Goal: Transaction & Acquisition: Register for event/course

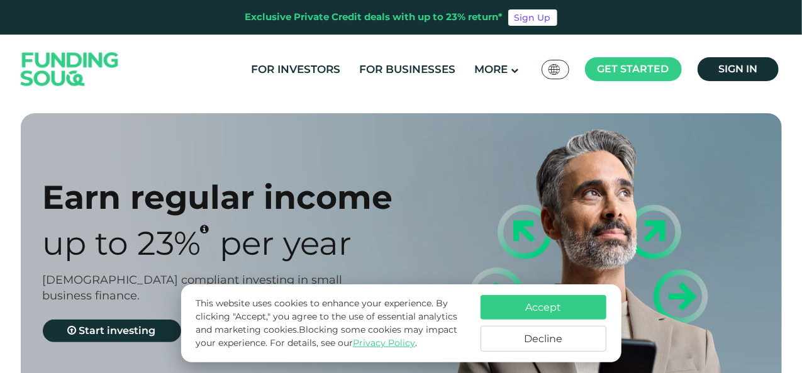
click at [511, 335] on button "Decline" at bounding box center [543, 339] width 126 height 26
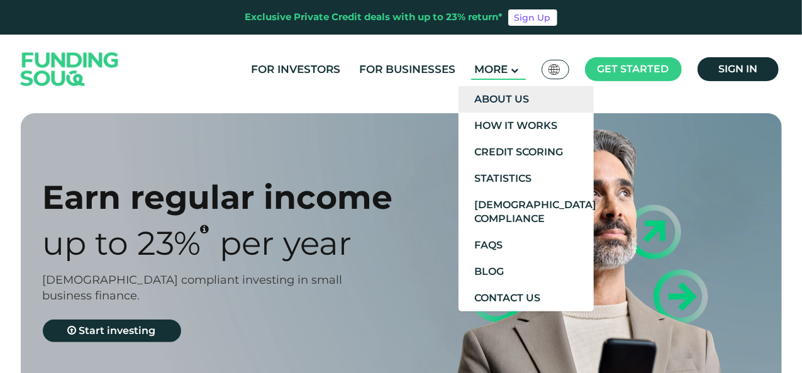
click at [526, 104] on link "About Us" at bounding box center [525, 99] width 135 height 26
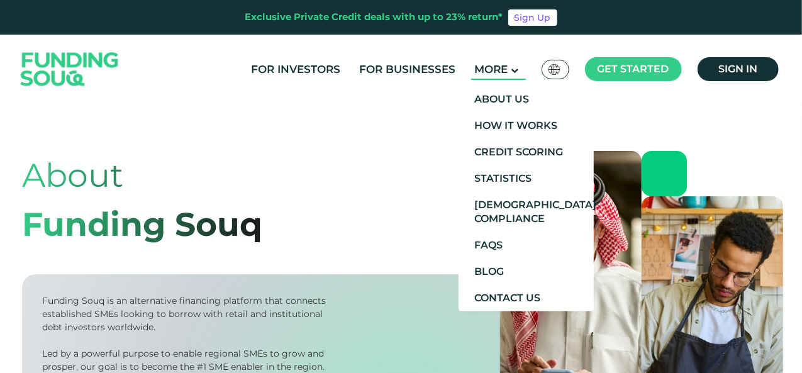
click at [521, 60] on main "More" at bounding box center [498, 69] width 55 height 21
click at [507, 118] on link "How It Works" at bounding box center [525, 126] width 135 height 26
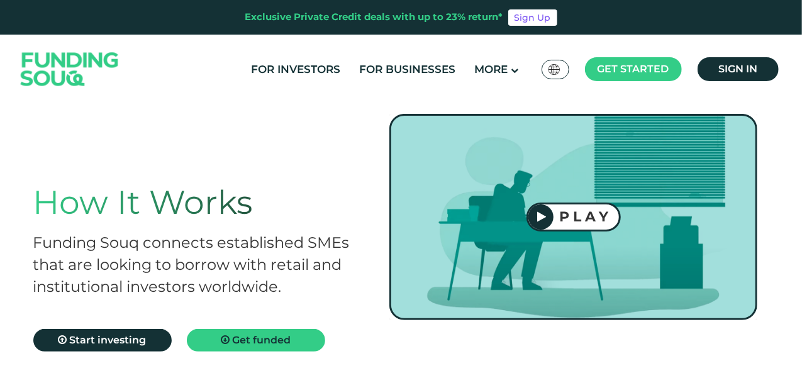
click at [550, 218] on div at bounding box center [540, 216] width 25 height 25
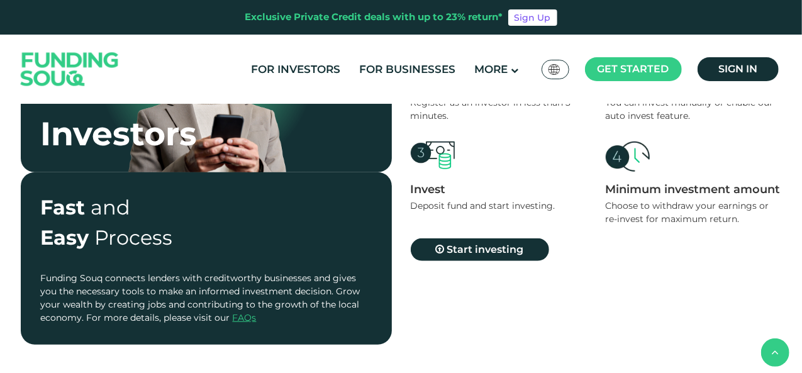
scroll to position [503, 0]
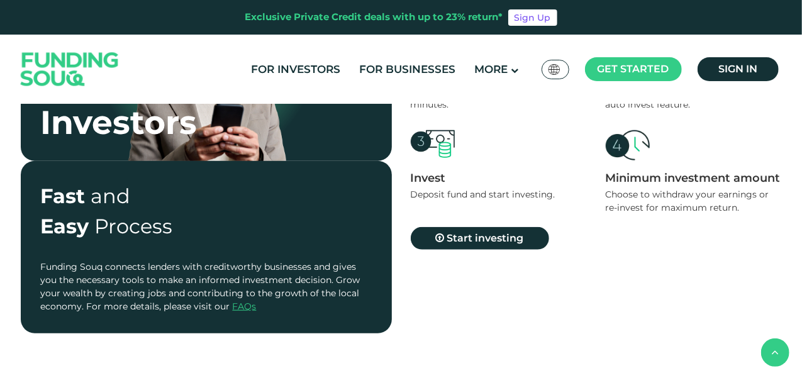
click at [621, 147] on img at bounding box center [628, 145] width 44 height 30
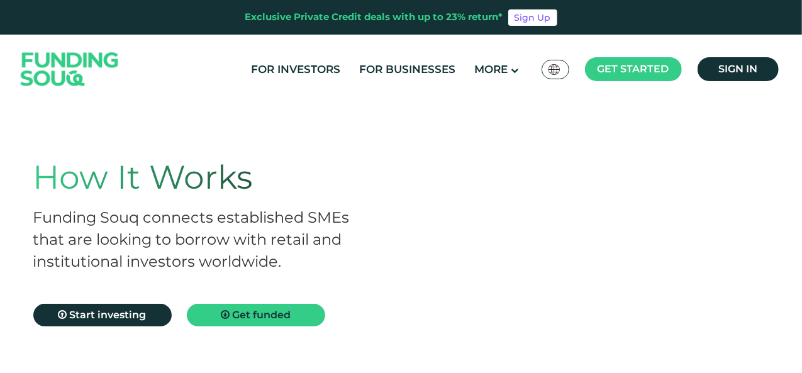
scroll to position [0, 0]
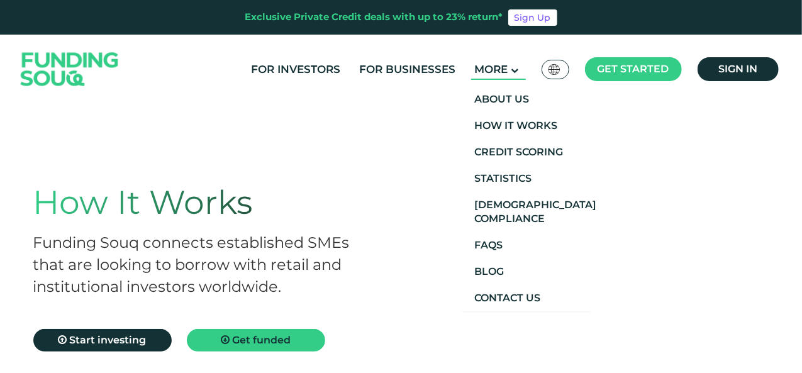
click at [514, 72] on icon at bounding box center [515, 71] width 8 height 8
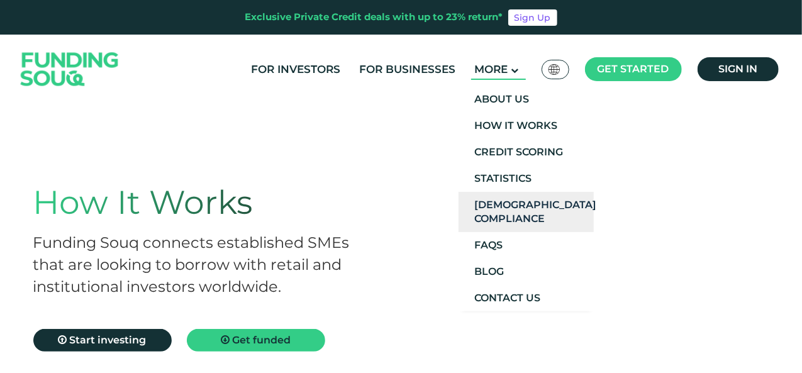
click at [506, 206] on link "[DEMOGRAPHIC_DATA] Compliance" at bounding box center [525, 212] width 135 height 40
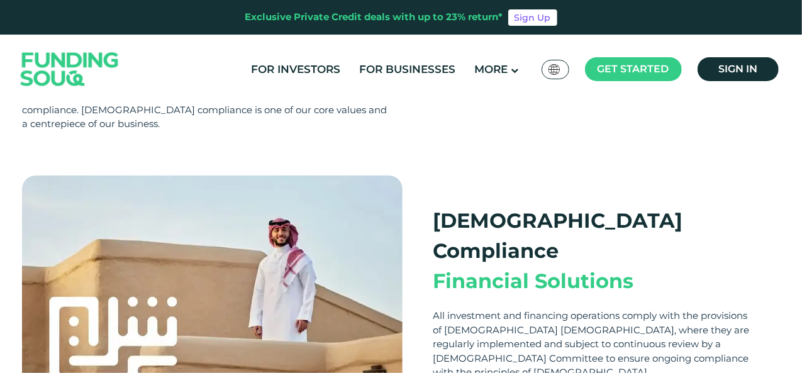
scroll to position [314, 0]
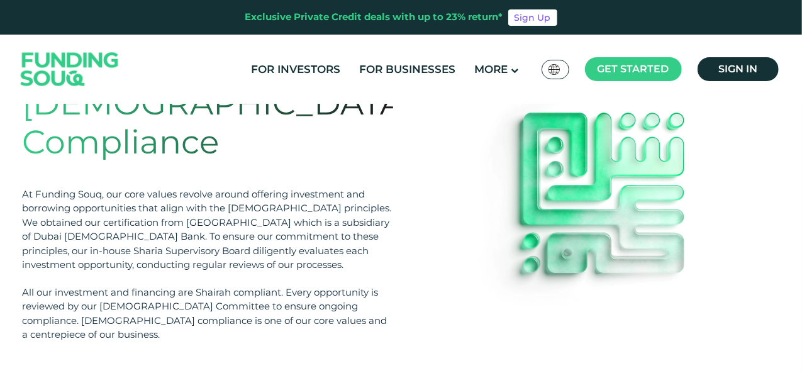
scroll to position [0, 0]
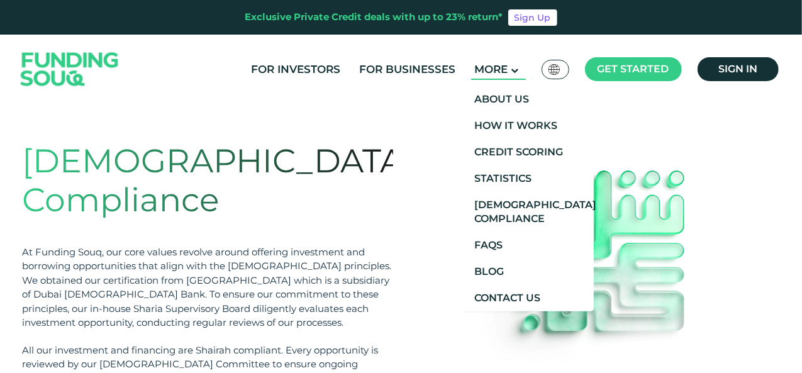
click at [497, 69] on span "More" at bounding box center [490, 69] width 33 height 13
click at [523, 151] on link "Credit Scoring" at bounding box center [525, 152] width 135 height 26
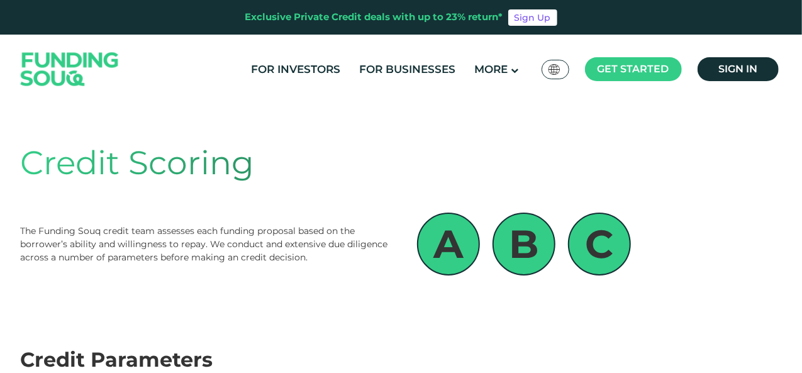
click at [515, 251] on div "B" at bounding box center [523, 244] width 63 height 63
click at [459, 246] on div "A" at bounding box center [448, 244] width 63 height 63
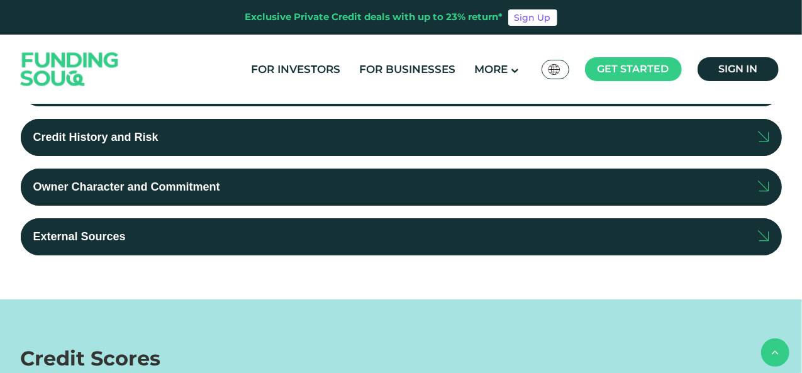
scroll to position [503, 0]
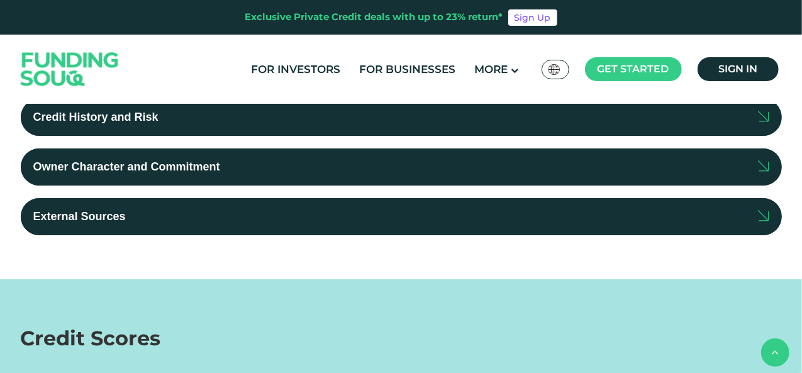
click at [239, 168] on label "Owner Character and Commitment" at bounding box center [401, 166] width 761 height 37
click at [0, 0] on input "Owner Character and Commitment" at bounding box center [0, 0] width 0 height 0
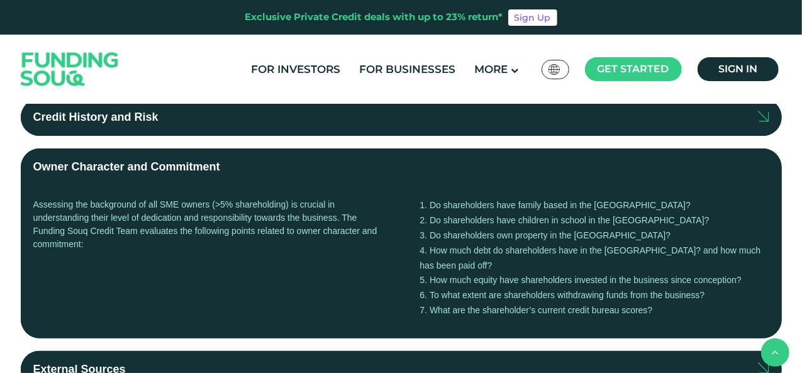
click at [249, 173] on label "Owner Character and Commitment" at bounding box center [401, 166] width 761 height 37
click at [0, 0] on input "Owner Character and Commitment" at bounding box center [0, 0] width 0 height 0
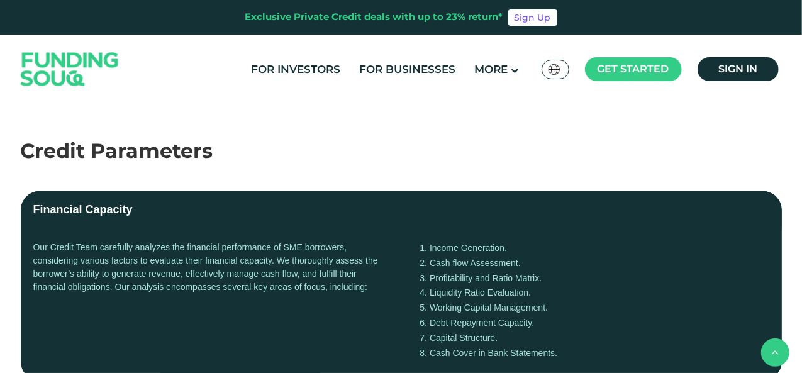
scroll to position [126, 0]
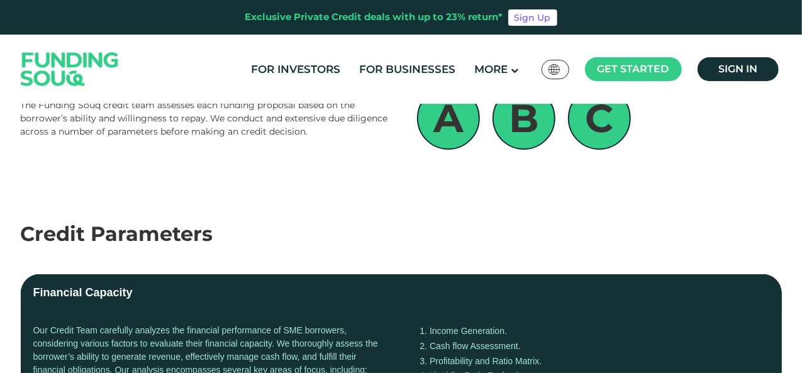
click at [171, 285] on label "Financial Capacity" at bounding box center [401, 292] width 761 height 37
click at [0, 0] on input "Financial Capacity" at bounding box center [0, 0] width 0 height 0
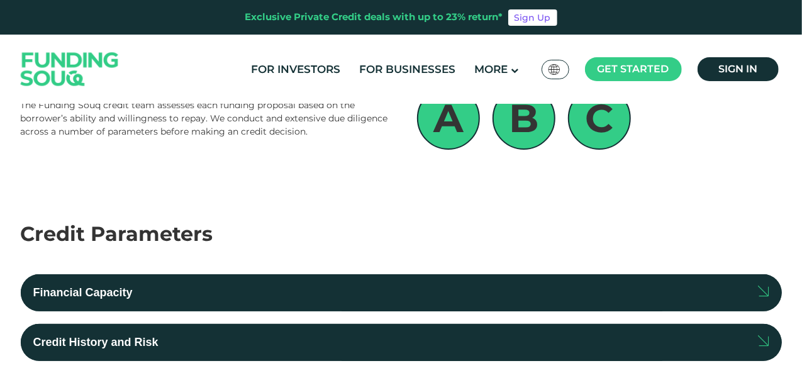
click at [190, 273] on div "Financial Capacity Our Credit Team carefully analyzes the financial performance…" at bounding box center [401, 354] width 761 height 211
click at [184, 284] on label "Financial Capacity" at bounding box center [401, 292] width 761 height 37
click at [0, 0] on input "Financial Capacity" at bounding box center [0, 0] width 0 height 0
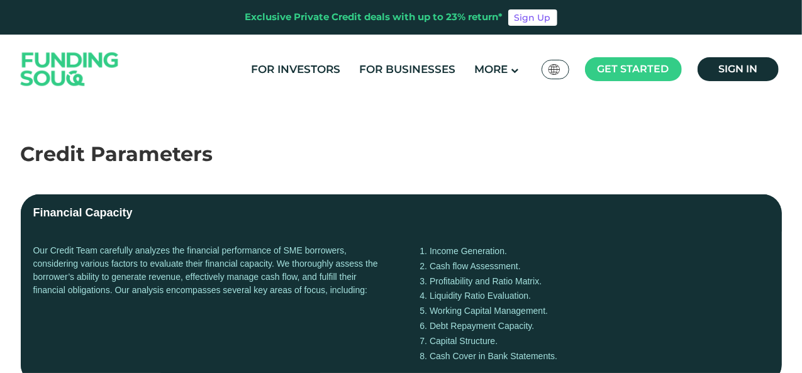
scroll to position [252, 0]
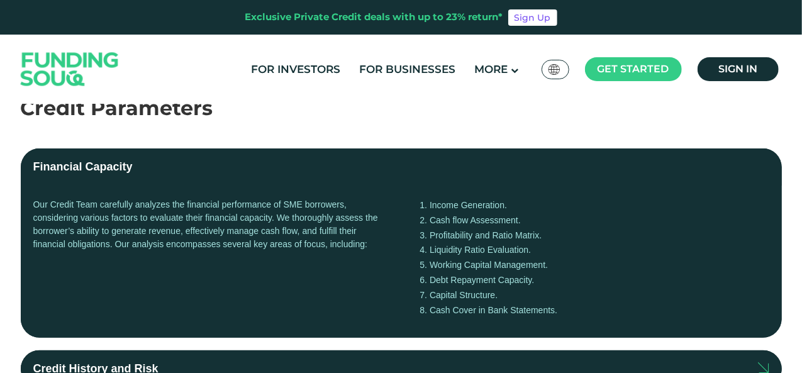
click at [167, 157] on label "Financial Capacity" at bounding box center [401, 166] width 761 height 37
click at [0, 0] on input "Financial Capacity" at bounding box center [0, 0] width 0 height 0
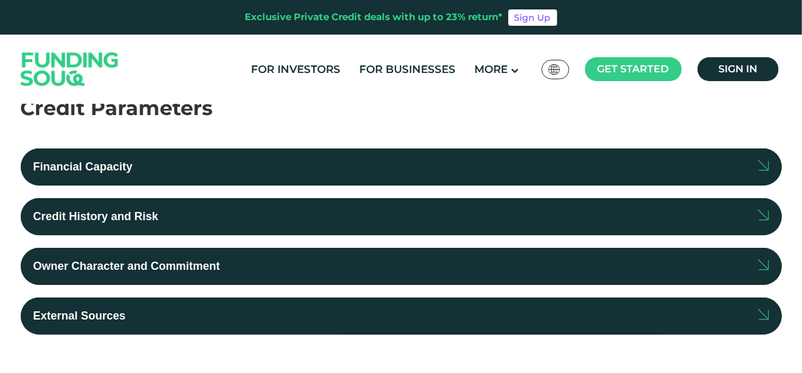
click at [208, 208] on label "Credit History and Risk" at bounding box center [401, 216] width 761 height 37
click at [0, 0] on input "Credit History and Risk" at bounding box center [0, 0] width 0 height 0
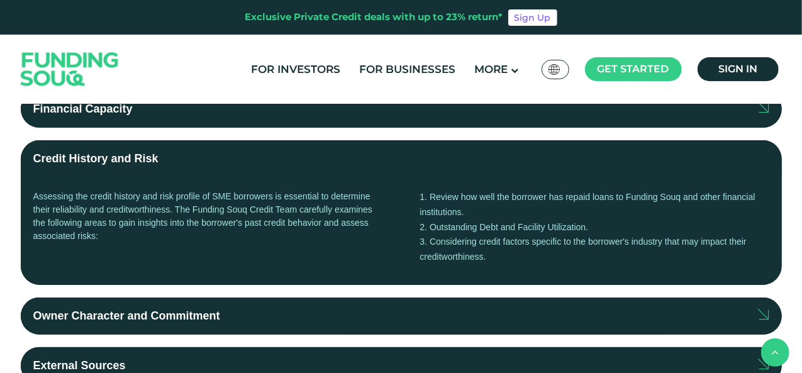
scroll to position [377, 0]
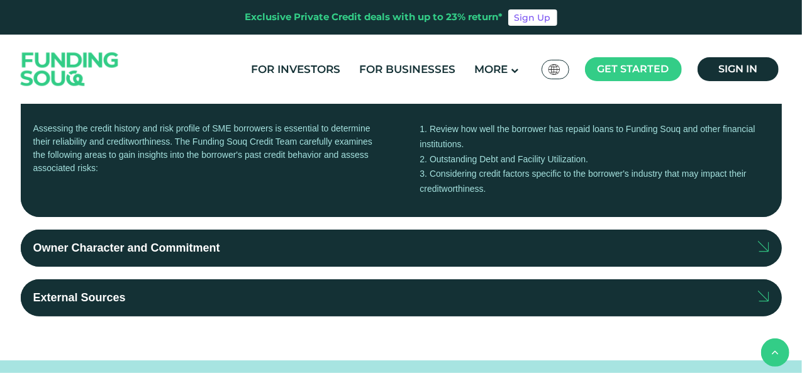
click at [233, 251] on label "Owner Character and Commitment" at bounding box center [401, 248] width 761 height 37
click at [0, 0] on input "Owner Character and Commitment" at bounding box center [0, 0] width 0 height 0
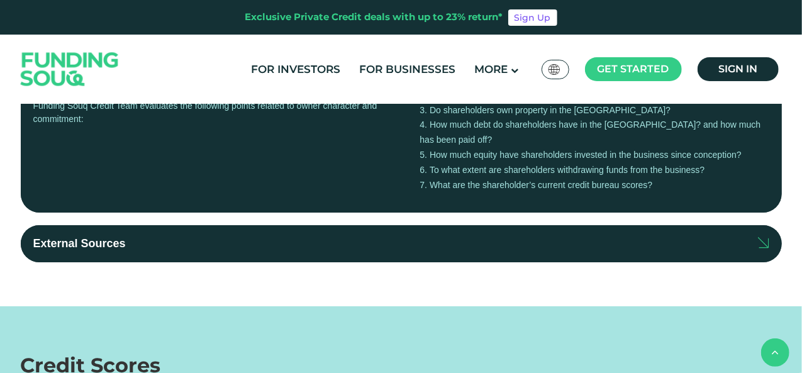
scroll to position [629, 0]
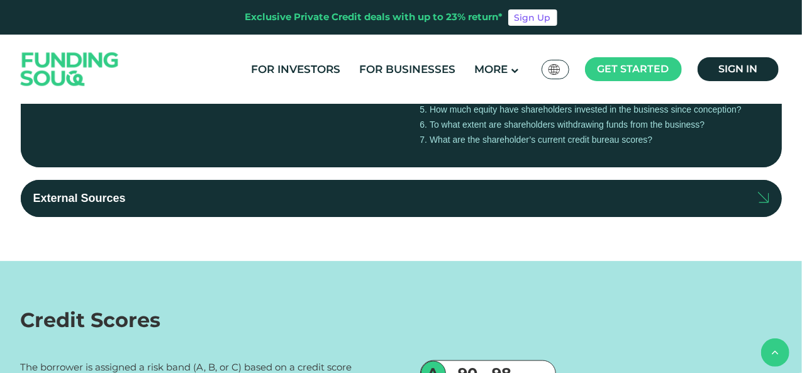
click at [249, 184] on label "External Sources" at bounding box center [401, 198] width 761 height 37
click at [0, 0] on input "External Sources" at bounding box center [0, 0] width 0 height 0
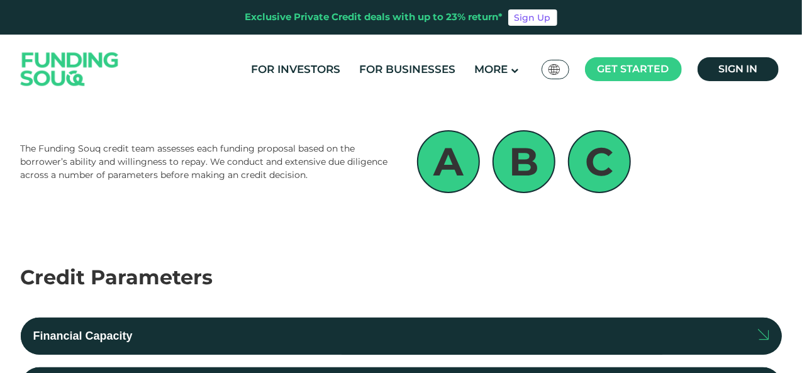
scroll to position [63, 0]
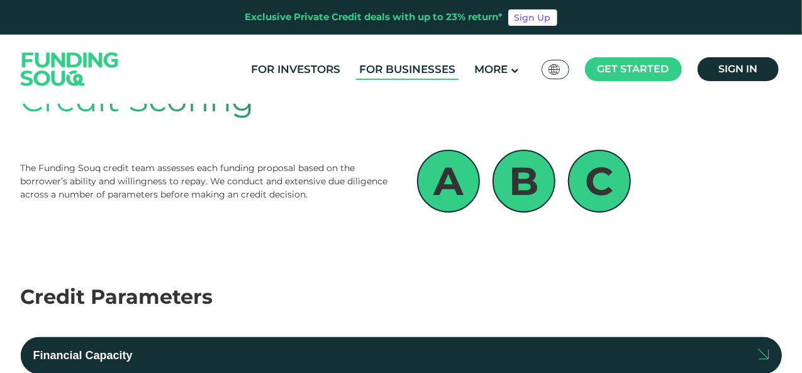
click at [392, 66] on link "For Businesses" at bounding box center [407, 69] width 103 height 21
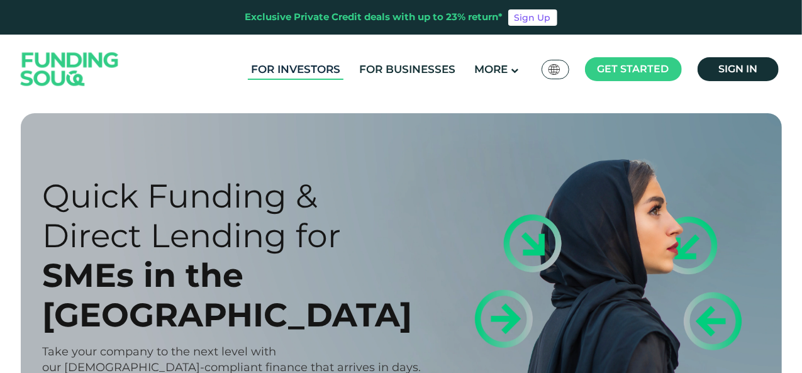
click at [297, 62] on link "For Investors" at bounding box center [296, 69] width 96 height 21
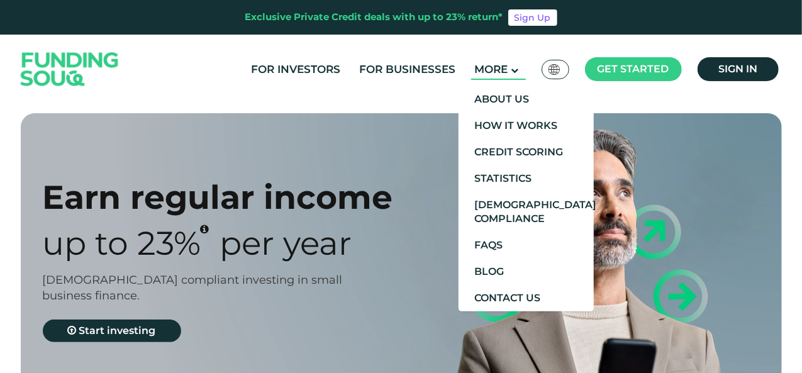
type tc-range-slider "4"
click at [531, 293] on link "Contact Us" at bounding box center [525, 298] width 135 height 26
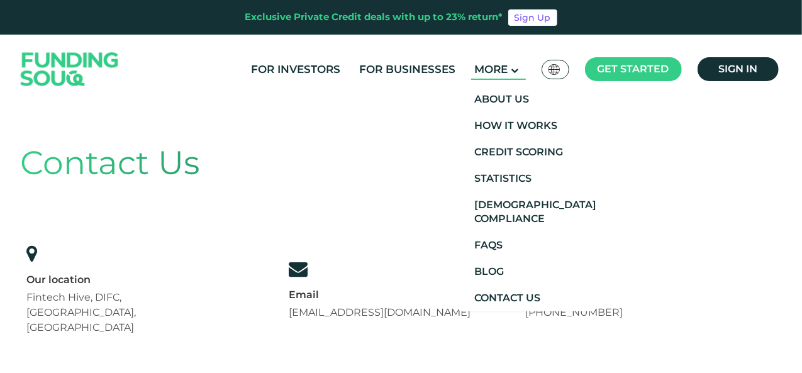
click at [491, 69] on span "More" at bounding box center [490, 69] width 33 height 13
click at [519, 176] on link "Statistics" at bounding box center [525, 178] width 135 height 26
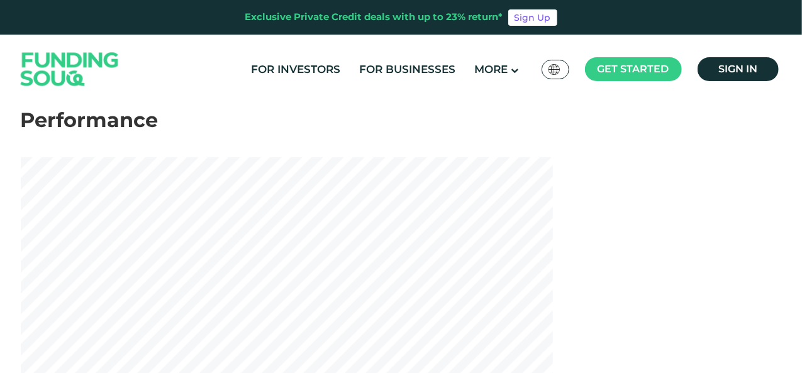
scroll to position [126, 0]
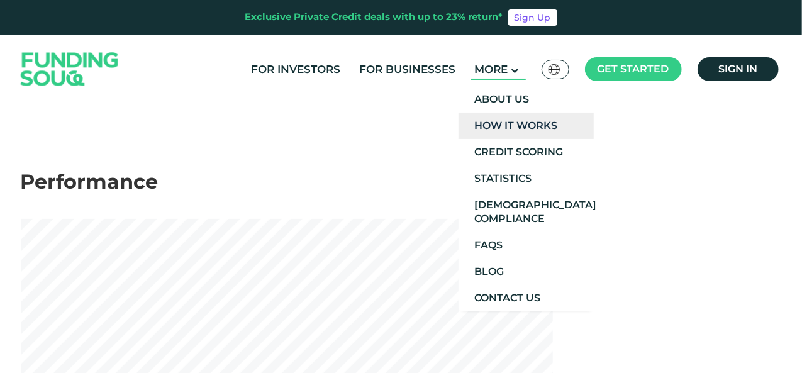
click at [517, 121] on link "How It Works" at bounding box center [525, 126] width 135 height 26
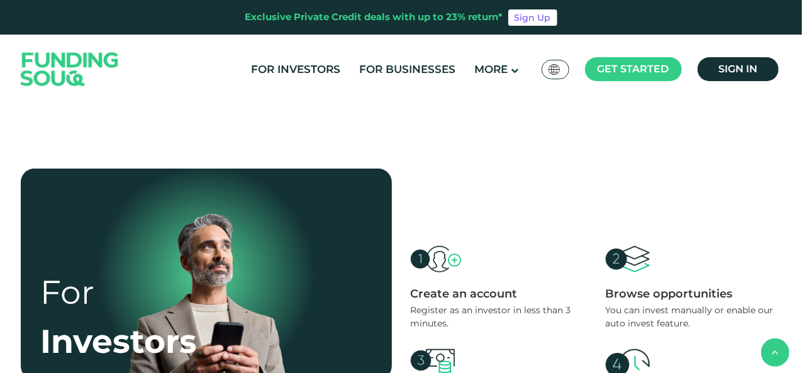
scroll to position [440, 0]
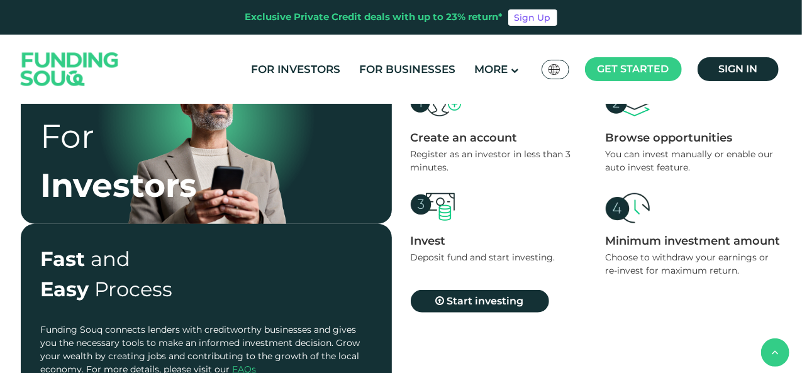
click at [659, 238] on div "Minimum investment amount" at bounding box center [694, 241] width 176 height 14
drag, startPoint x: 645, startPoint y: 230, endPoint x: 631, endPoint y: 228, distance: 14.0
click at [646, 228] on div at bounding box center [628, 213] width 44 height 41
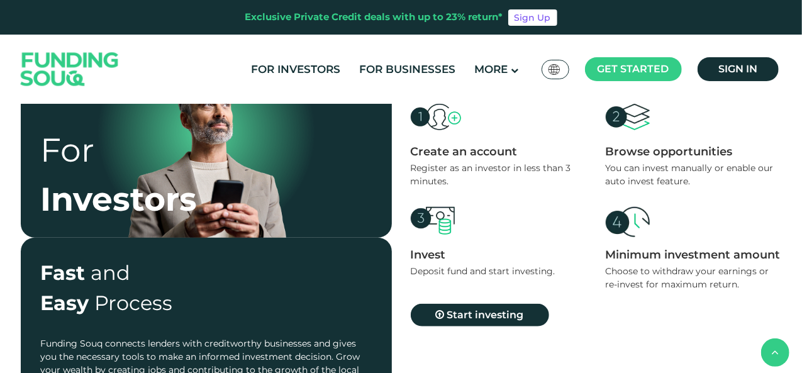
scroll to position [503, 0]
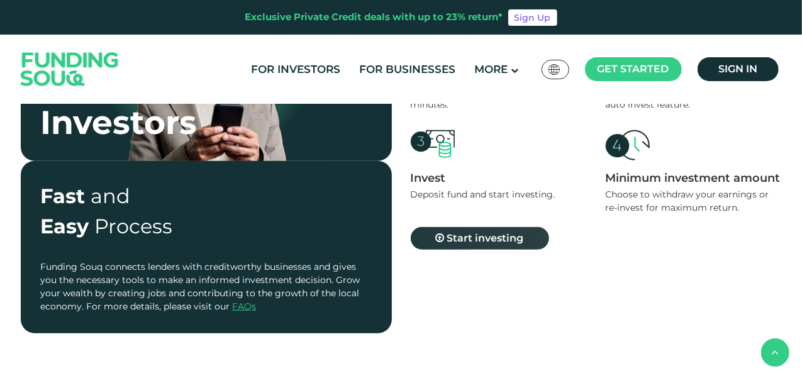
click at [497, 237] on span "Start investing" at bounding box center [485, 238] width 77 height 12
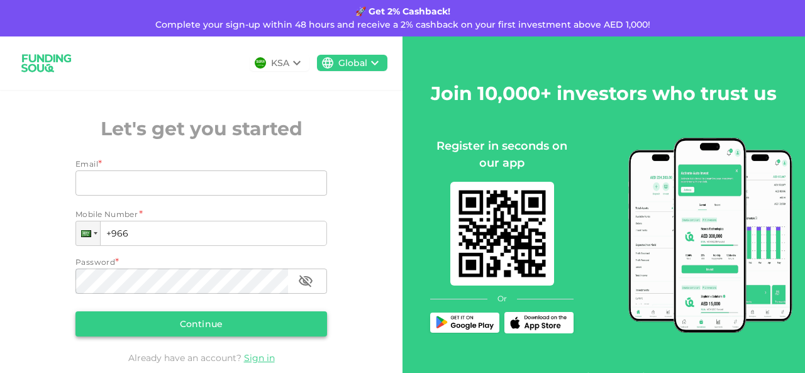
scroll to position [108, 0]
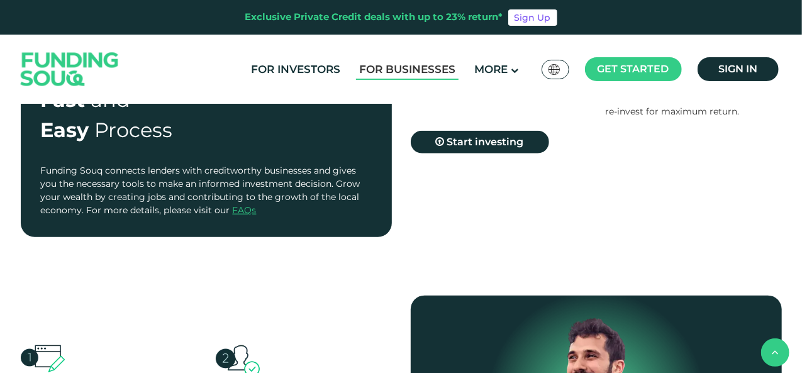
scroll to position [503, 0]
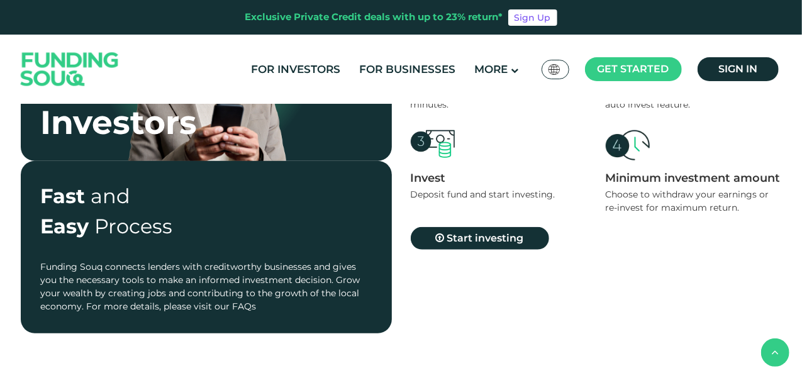
click at [246, 304] on link "FAQs" at bounding box center [245, 306] width 24 height 11
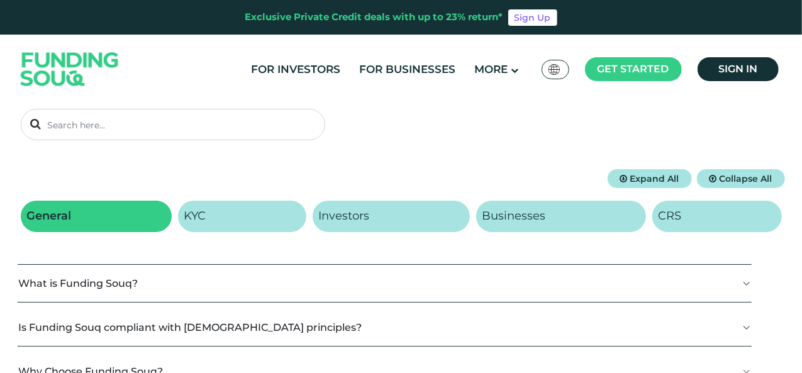
scroll to position [189, 0]
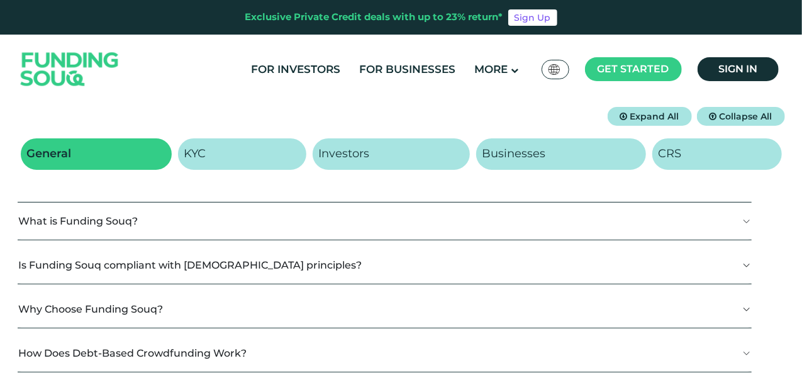
click at [125, 226] on button "What is Funding Souq?" at bounding box center [385, 220] width 734 height 37
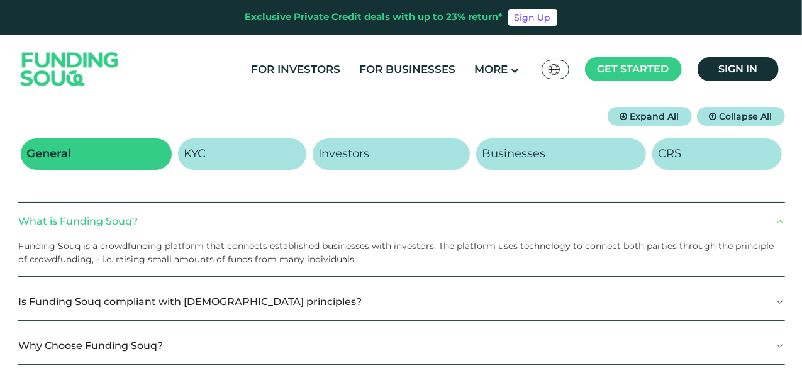
click at [125, 222] on button "What is Funding Souq?" at bounding box center [401, 220] width 767 height 37
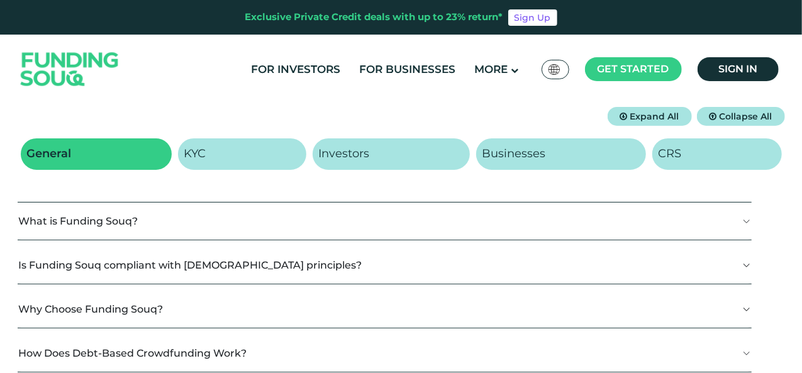
click at [125, 222] on button "What is Funding Souq?" at bounding box center [385, 220] width 734 height 37
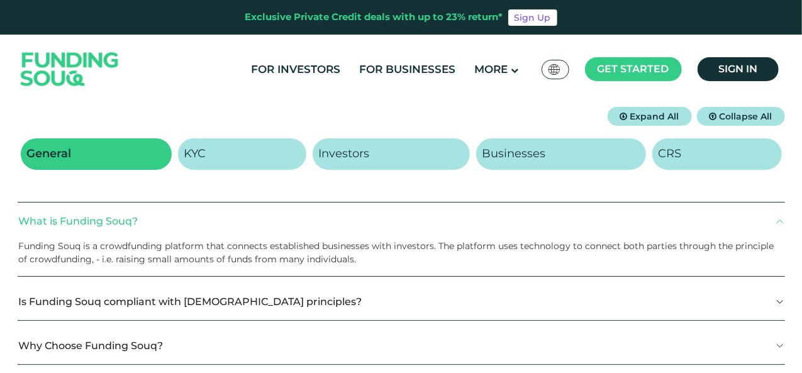
click at [124, 217] on button "What is Funding Souq?" at bounding box center [401, 220] width 767 height 37
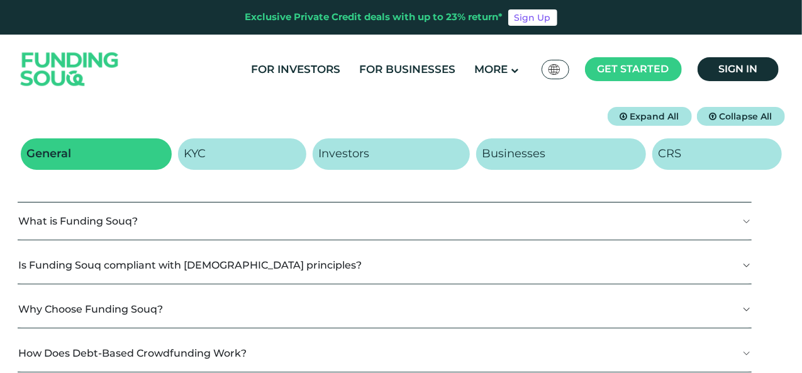
click at [309, 267] on button "Is Funding Souq compliant with Shariah principles?" at bounding box center [385, 265] width 734 height 37
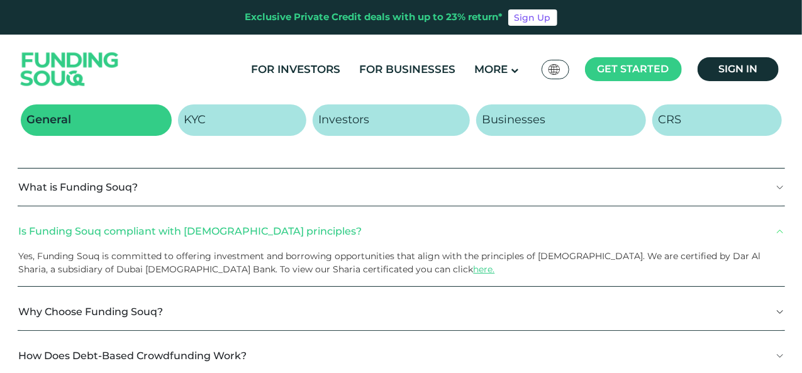
scroll to position [252, 0]
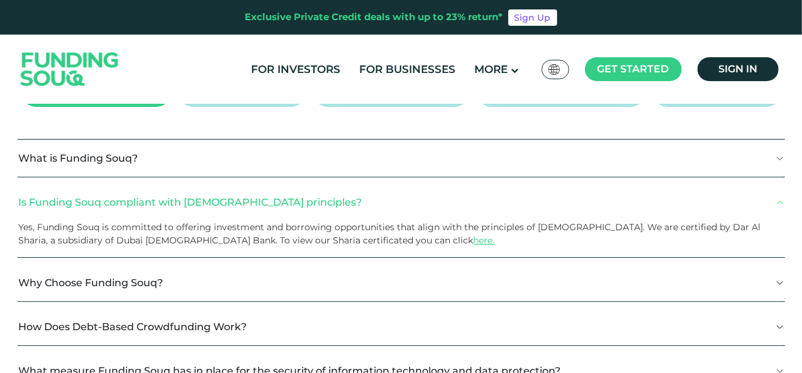
click at [186, 289] on button "Why Choose Funding Souq?" at bounding box center [401, 282] width 767 height 37
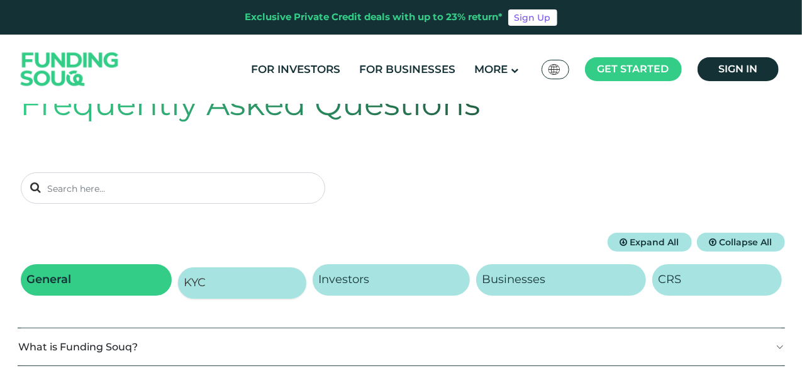
scroll to position [126, 0]
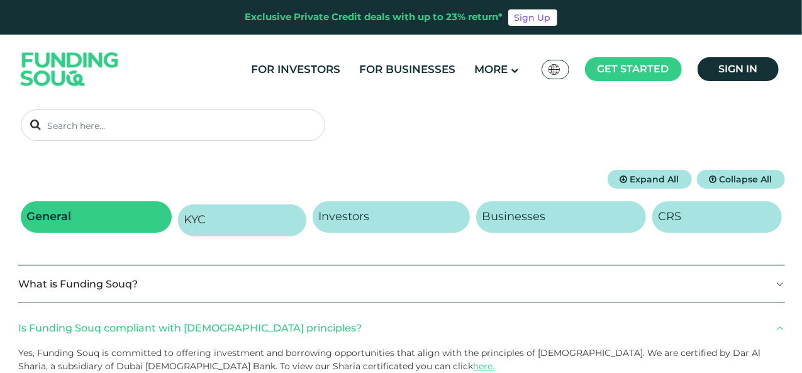
click at [245, 225] on link "KYC" at bounding box center [242, 219] width 128 height 31
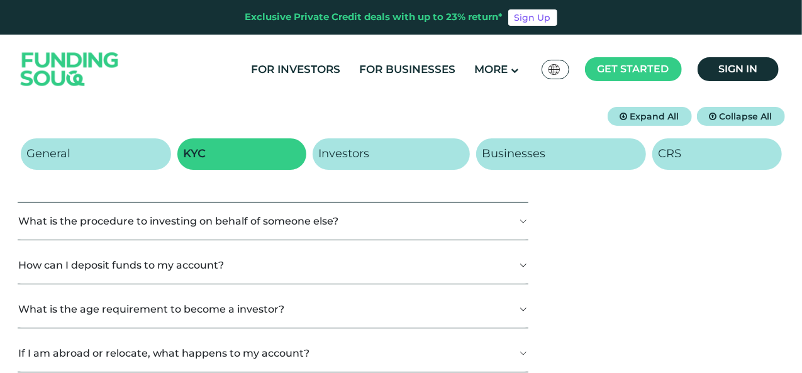
click at [243, 228] on button "What is the procedure to investing on behalf of someone else?" at bounding box center [273, 220] width 511 height 37
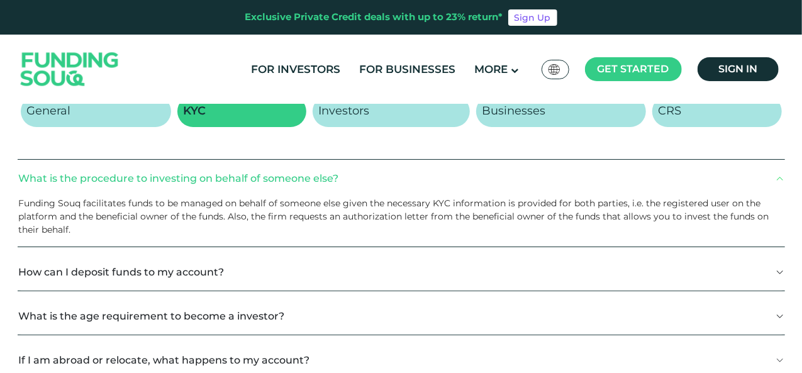
scroll to position [314, 0]
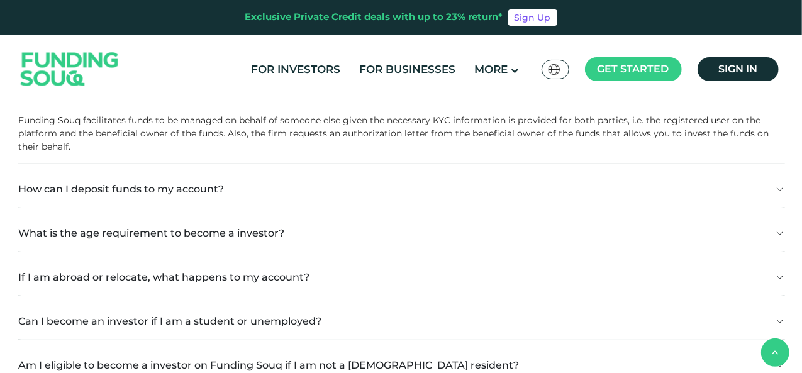
click at [225, 191] on button "How can I deposit funds to my account?" at bounding box center [401, 188] width 767 height 37
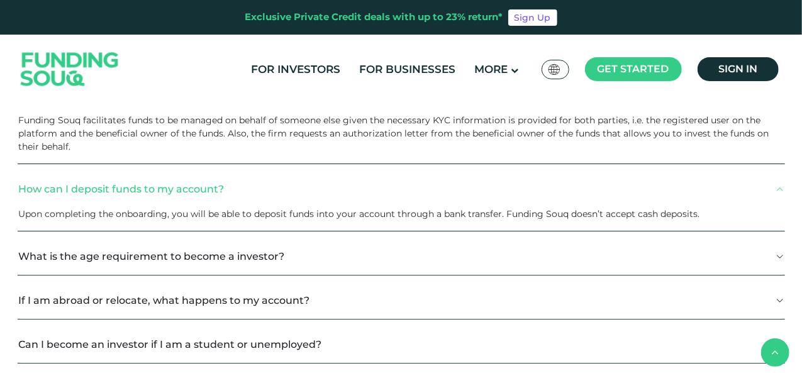
click at [318, 257] on button "What is the age requirement to become a investor?" at bounding box center [401, 256] width 767 height 37
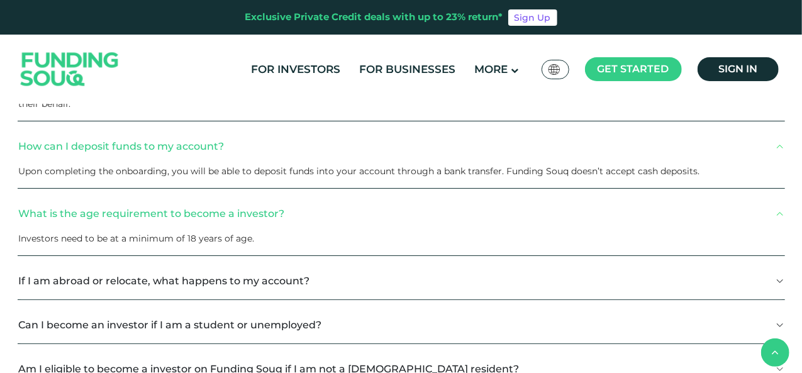
scroll to position [377, 0]
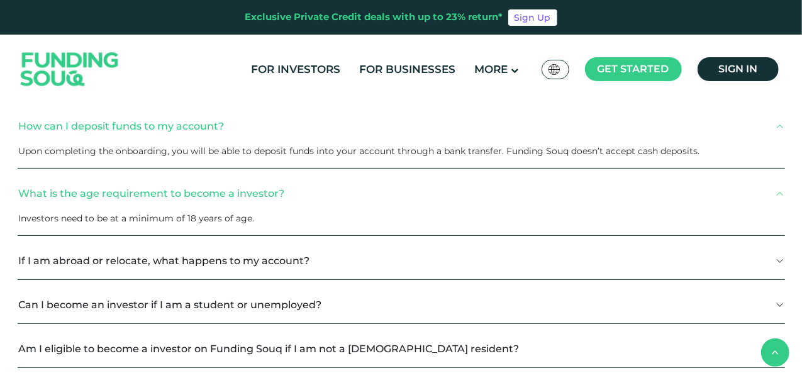
click at [265, 267] on button "If I am abroad or relocate, what happens to my account?" at bounding box center [401, 260] width 767 height 37
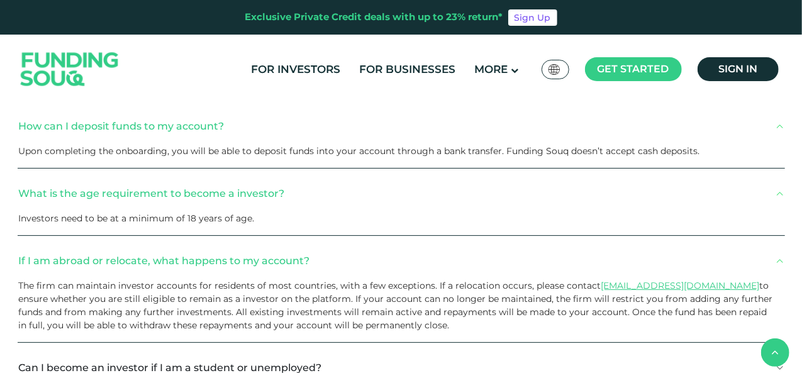
click at [311, 252] on button "If I am abroad or relocate, what happens to my account?" at bounding box center [401, 260] width 767 height 37
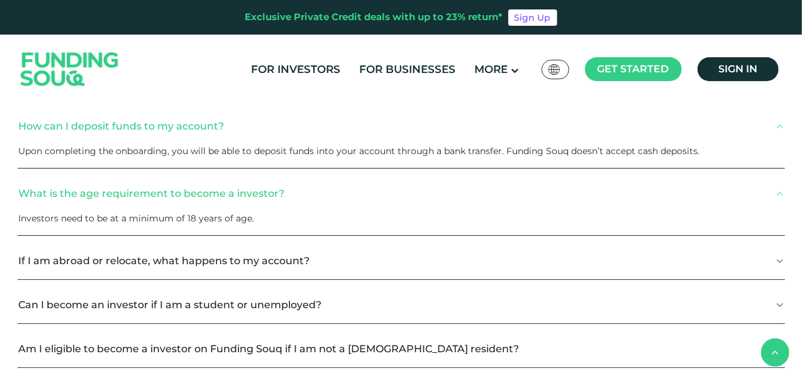
click at [207, 292] on button "Can I become an investor if I am a student or unemployed?" at bounding box center [401, 304] width 767 height 37
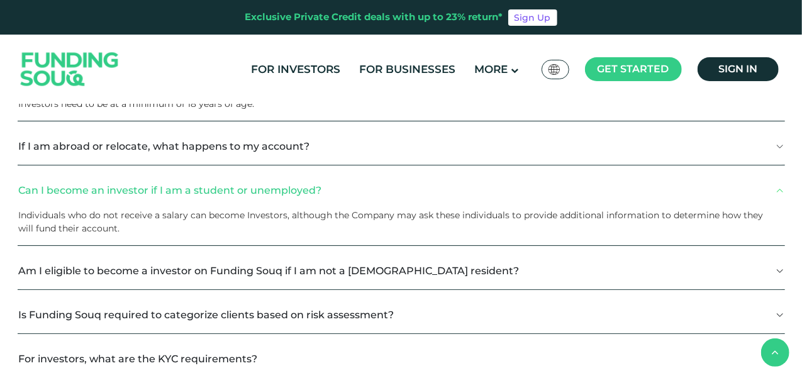
scroll to position [503, 0]
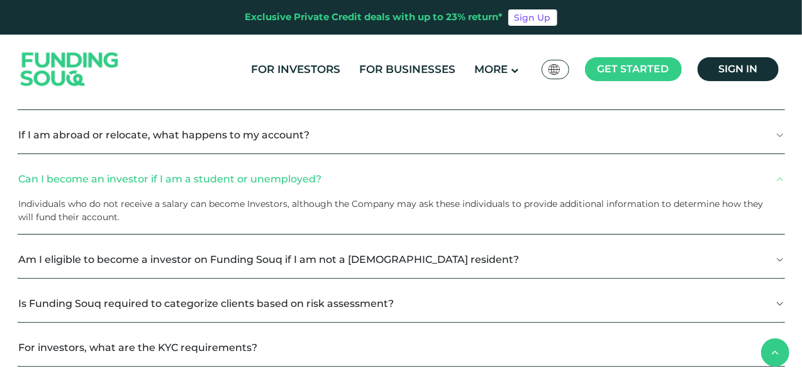
click at [342, 258] on button "Am I eligible to become a investor on Funding Souq if I am not a [DEMOGRAPHIC_D…" at bounding box center [401, 259] width 767 height 37
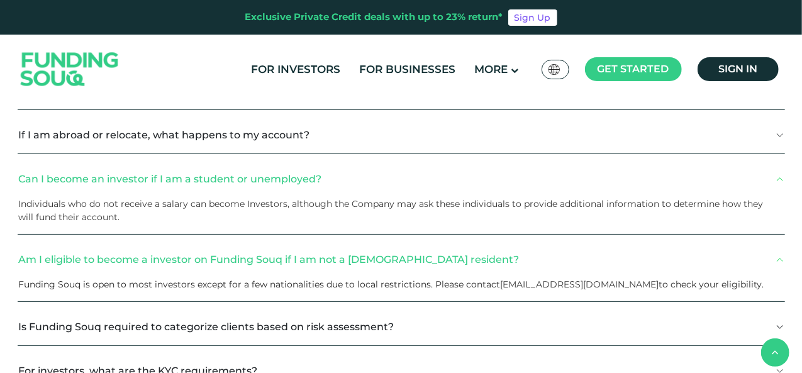
click at [516, 284] on link "[EMAIL_ADDRESS][DOMAIN_NAME]" at bounding box center [580, 284] width 158 height 11
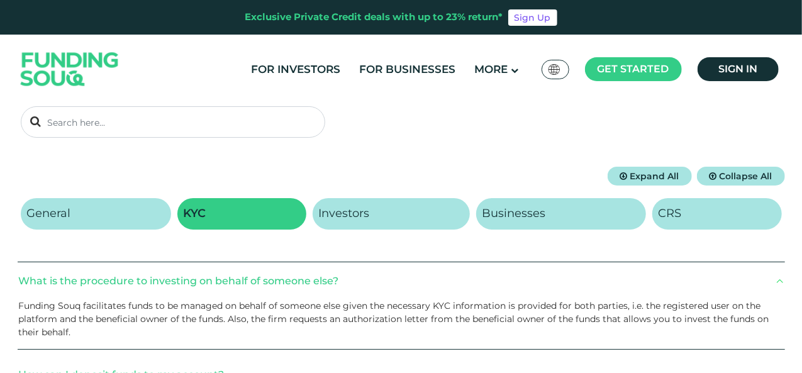
scroll to position [126, 0]
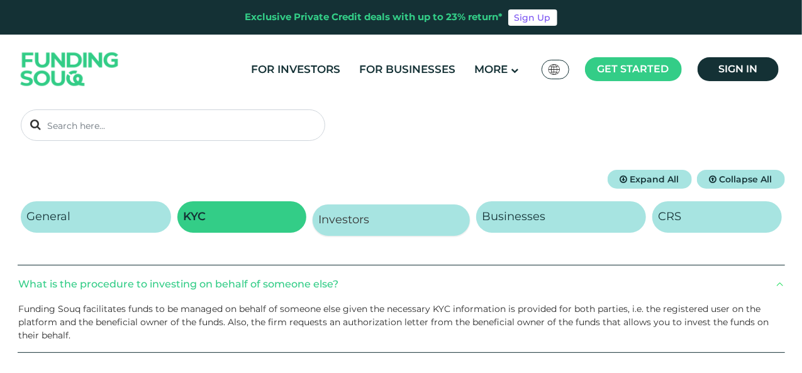
click at [365, 218] on h2 "Investors" at bounding box center [344, 220] width 51 height 14
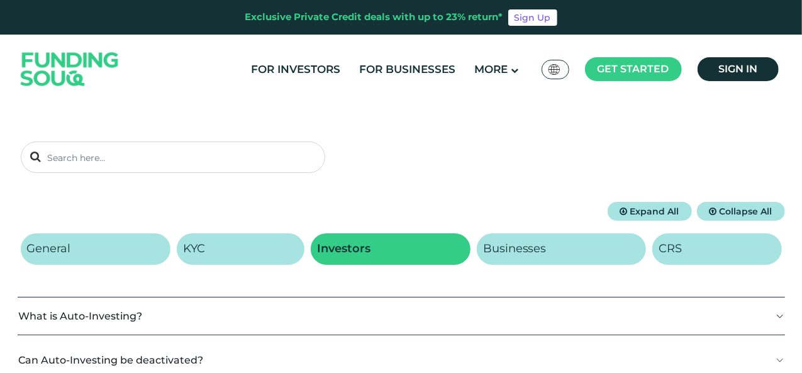
scroll to position [189, 0]
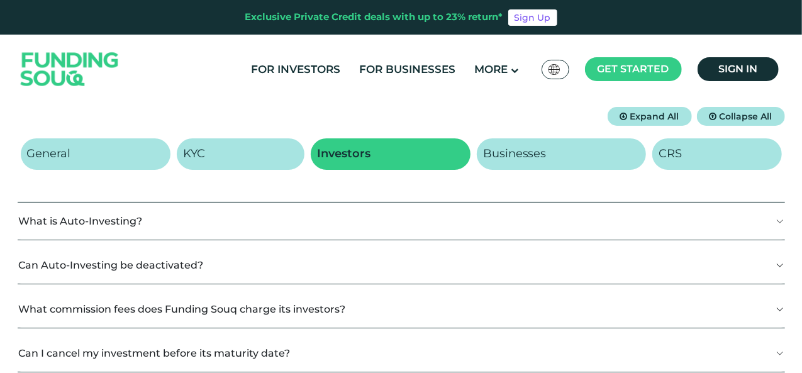
click at [217, 232] on button "What is Auto-Investing?" at bounding box center [401, 220] width 767 height 37
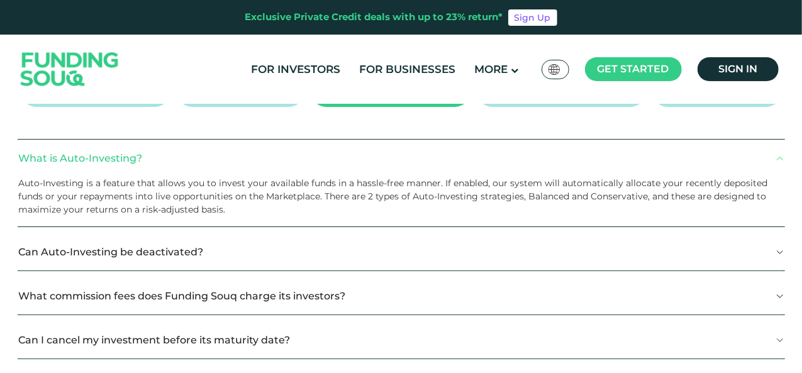
scroll to position [314, 0]
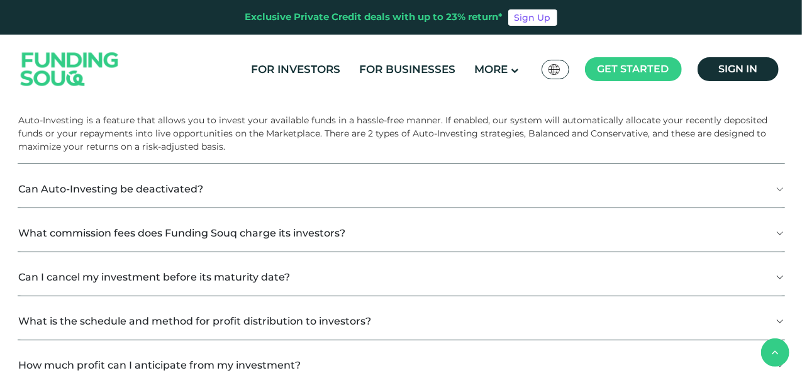
click at [223, 184] on button "Can Auto-Investing be deactivated?" at bounding box center [401, 188] width 767 height 37
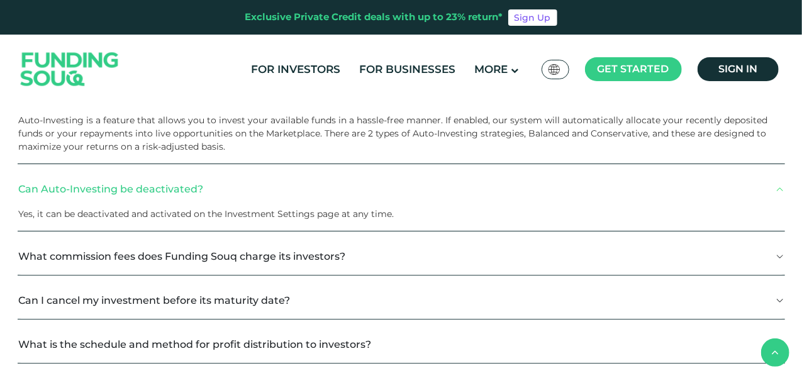
click at [341, 252] on button "What commission fees does Funding Souq charge its investors?" at bounding box center [401, 256] width 767 height 37
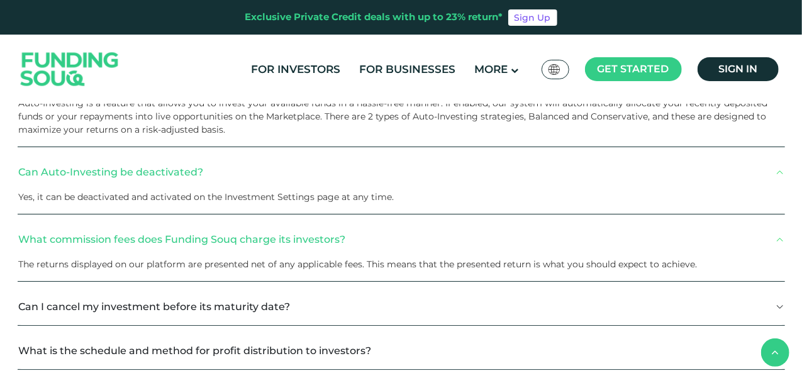
scroll to position [377, 0]
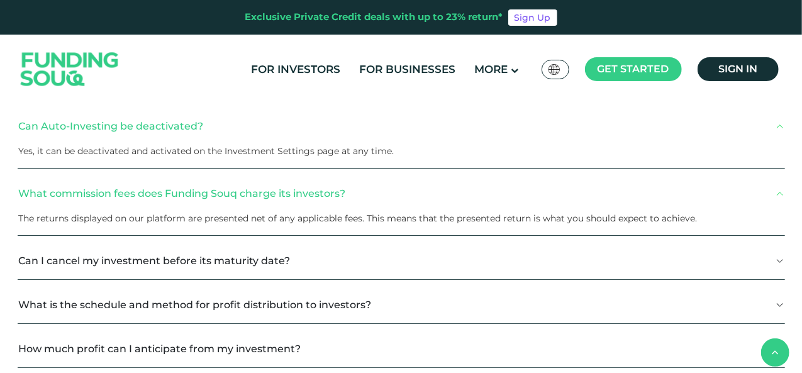
click at [282, 263] on button "Can I cancel my investment before its maturity date?" at bounding box center [401, 260] width 767 height 37
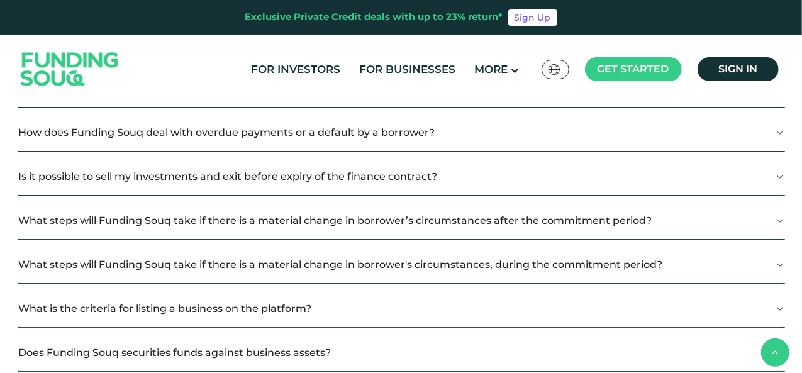
scroll to position [818, 0]
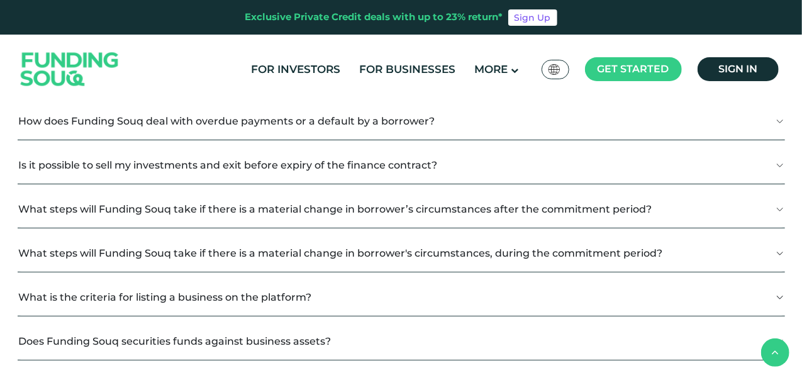
click at [258, 295] on button "What is the criteria for listing a business on the platform?" at bounding box center [401, 297] width 767 height 37
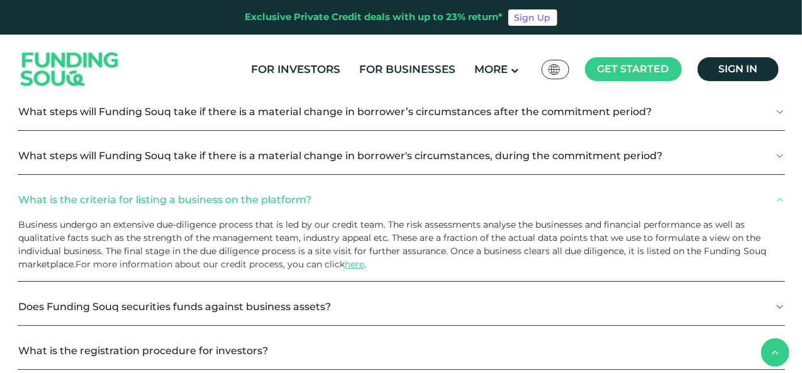
scroll to position [943, 0]
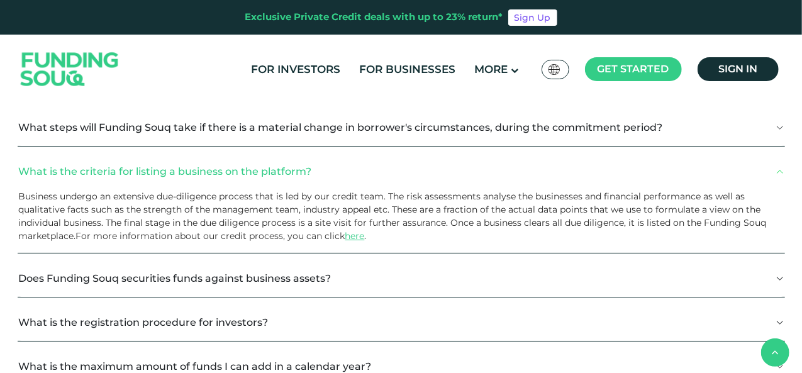
click at [355, 274] on button "Does Funding Souq securities funds against business assets?" at bounding box center [401, 278] width 767 height 37
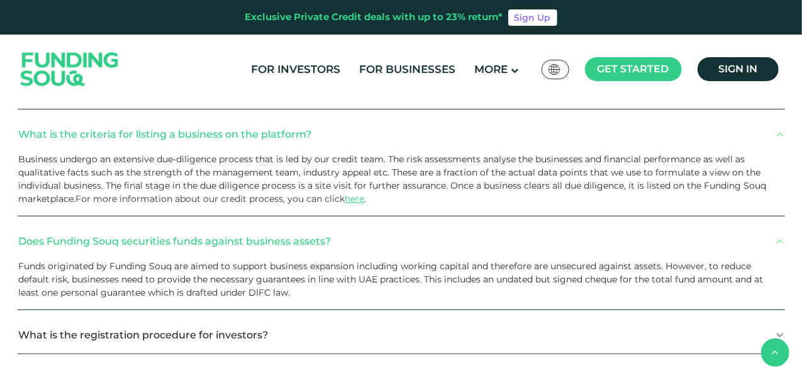
scroll to position [1006, 0]
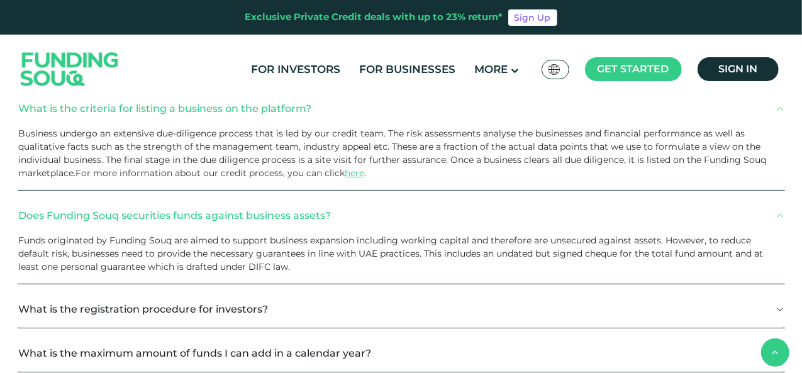
click at [249, 302] on button "What is the registration procedure for investors?" at bounding box center [401, 309] width 767 height 37
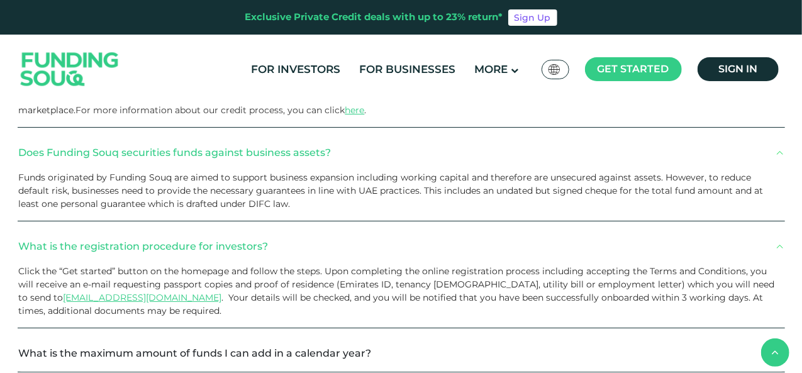
scroll to position [1132, 0]
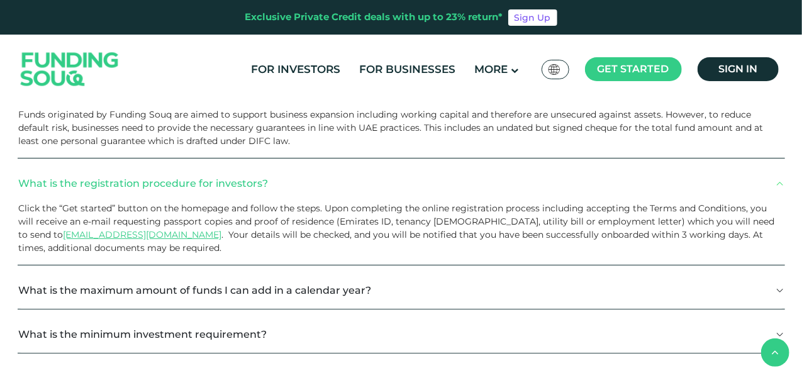
click at [201, 289] on button "What is the maximum amount of funds I can add in a calendar year?" at bounding box center [401, 290] width 767 height 37
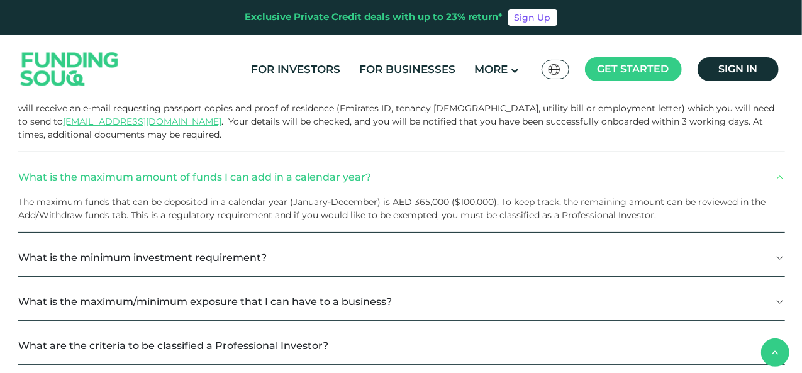
scroll to position [1258, 0]
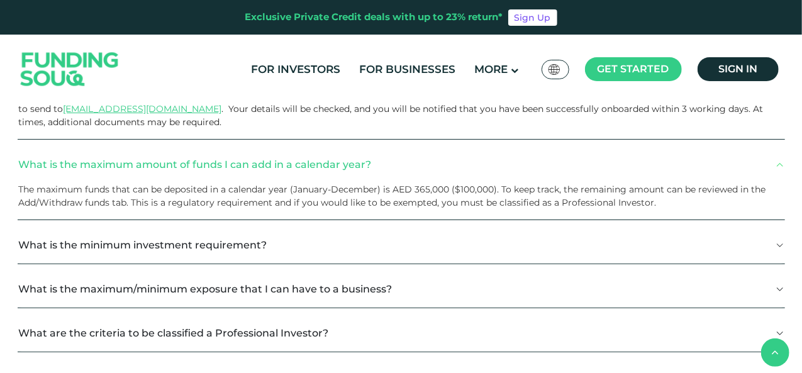
click at [275, 238] on button "What is the minimum investment requirement?" at bounding box center [401, 244] width 767 height 37
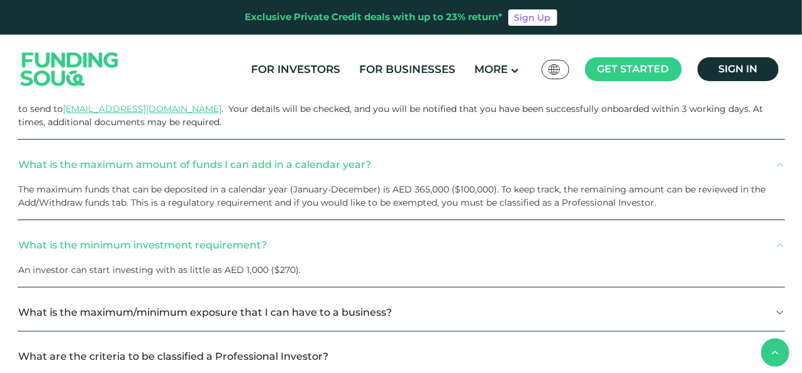
click at [138, 312] on button "What is the maximum/minimum exposure that I can have to a business?" at bounding box center [401, 312] width 767 height 37
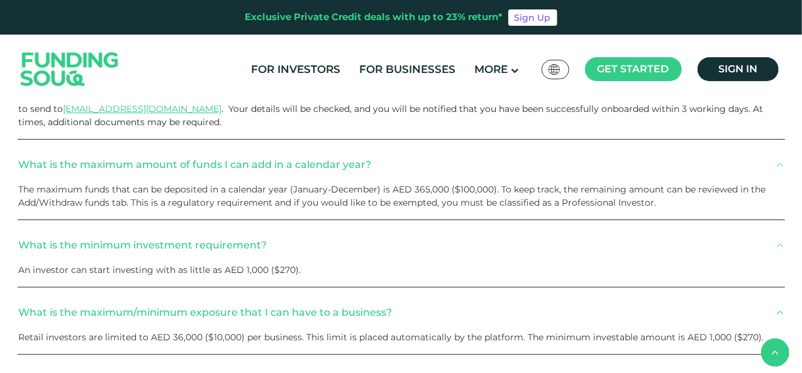
click at [104, 316] on button "What is the maximum/minimum exposure that I can have to a business?" at bounding box center [401, 312] width 767 height 37
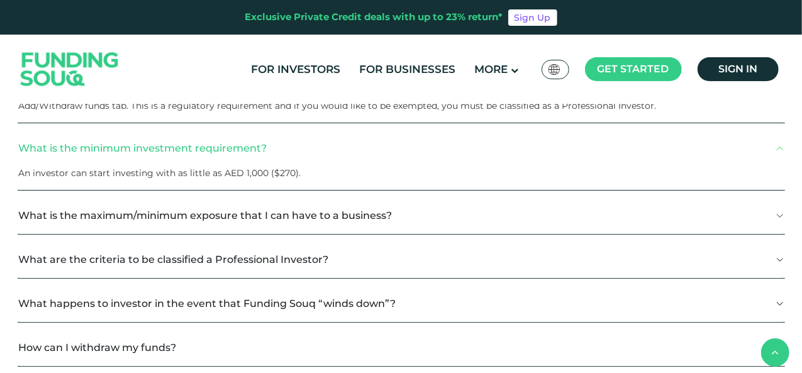
scroll to position [1384, 0]
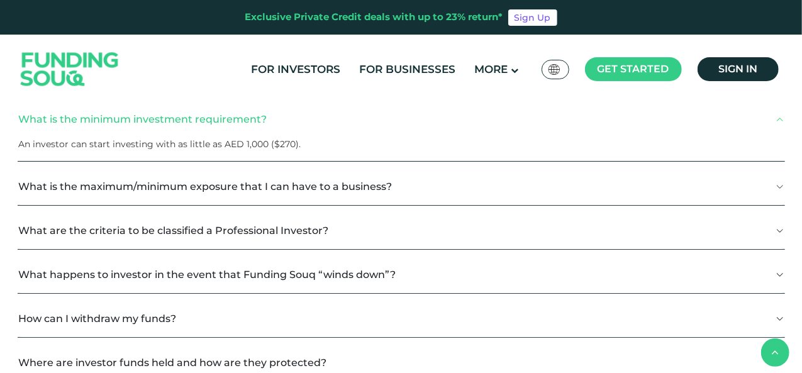
click at [259, 272] on button "What happens to investor in the event that Funding Souq “winds down”?" at bounding box center [401, 274] width 767 height 37
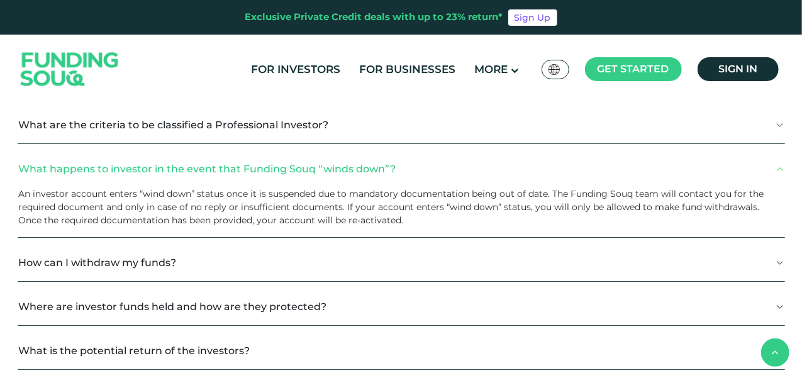
scroll to position [1509, 0]
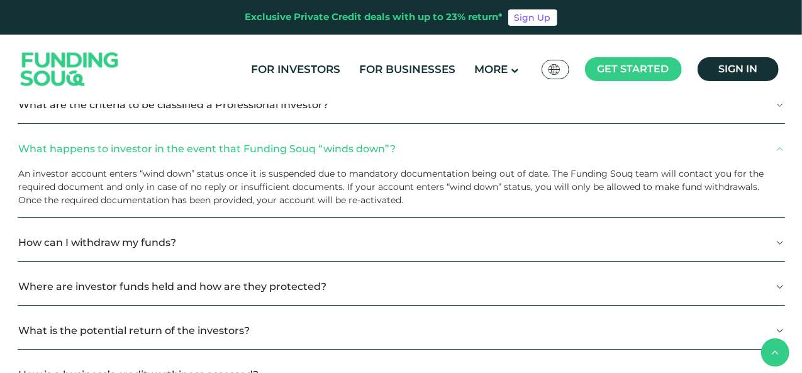
click at [306, 236] on button "How can I withdraw my funds?" at bounding box center [401, 242] width 767 height 37
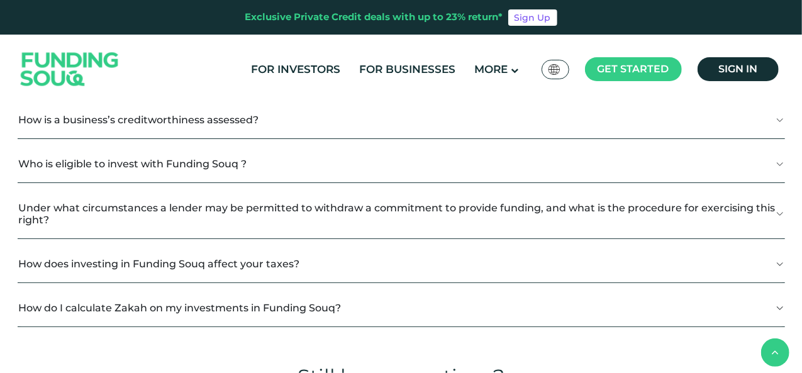
scroll to position [1824, 0]
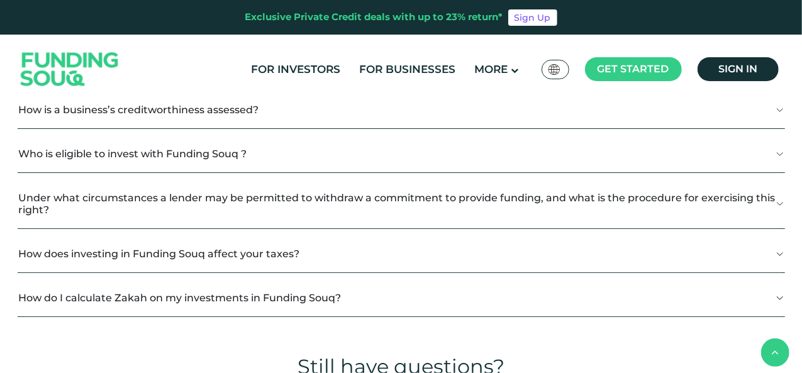
click at [296, 247] on button "How does investing in Funding Souq affect your taxes?" at bounding box center [401, 253] width 767 height 37
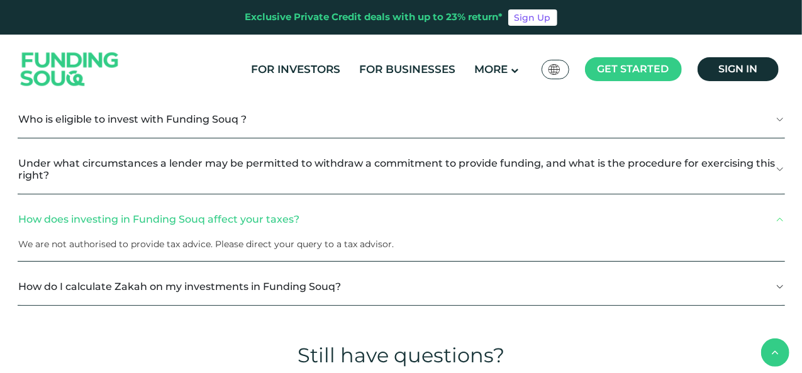
scroll to position [1887, 0]
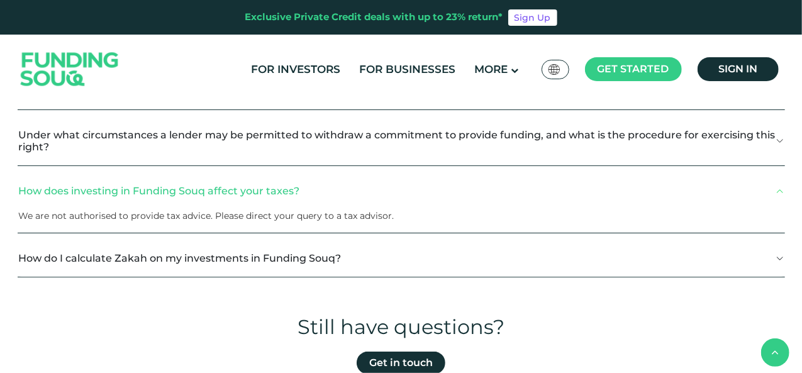
click at [363, 257] on button "How do I calculate Zakah on my investments in Funding Souq?" at bounding box center [401, 258] width 767 height 37
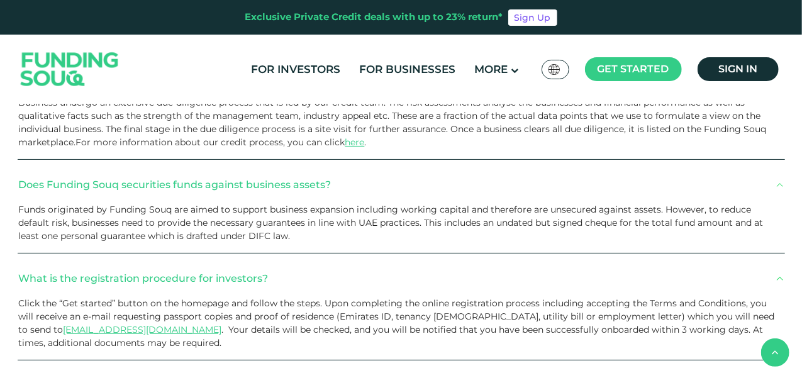
scroll to position [943, 0]
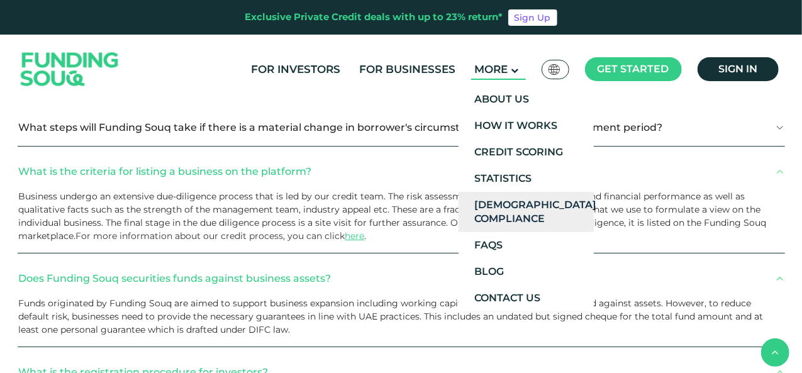
click at [519, 207] on link "Shariah Compliance" at bounding box center [525, 212] width 135 height 40
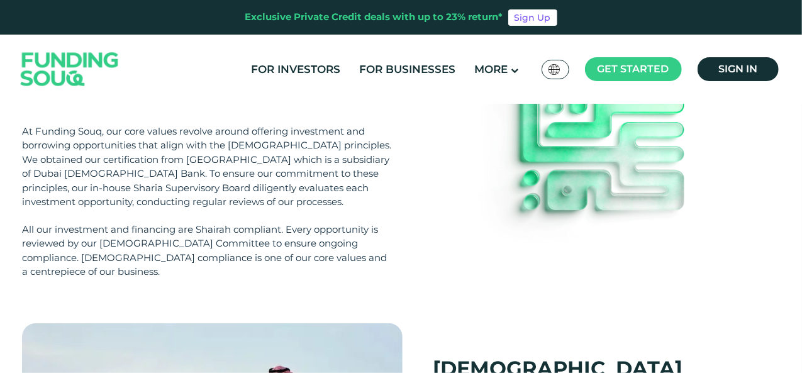
scroll to position [63, 0]
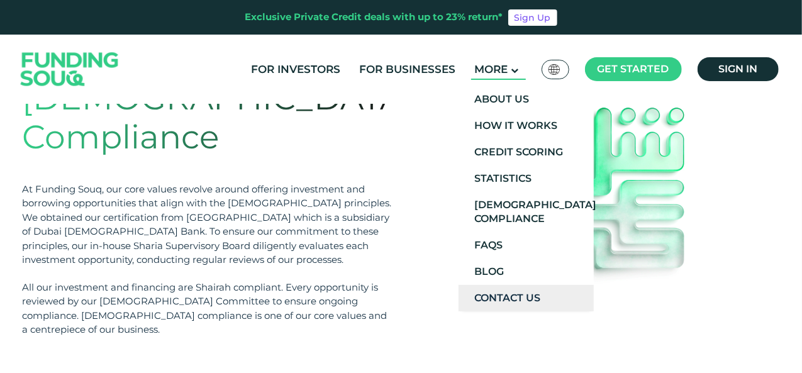
click at [509, 287] on link "Contact Us" at bounding box center [525, 298] width 135 height 26
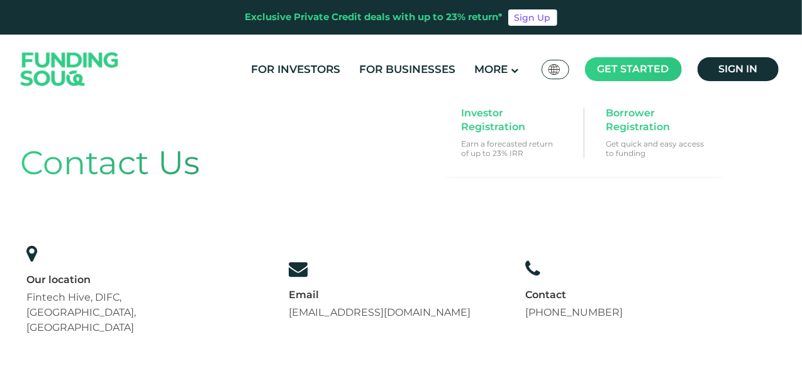
click at [621, 72] on span "Get started" at bounding box center [633, 69] width 72 height 12
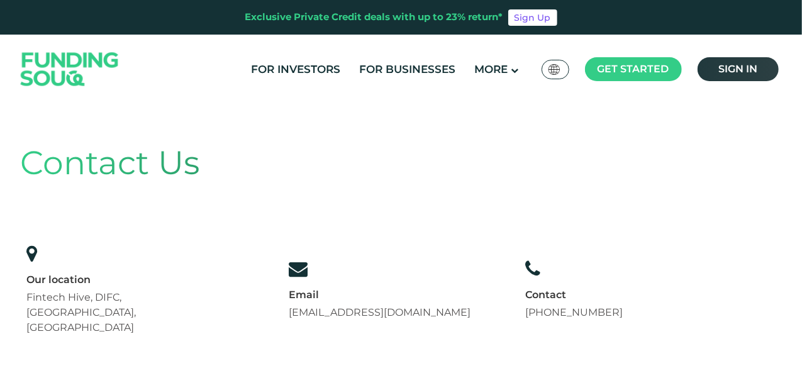
click at [731, 69] on span "Sign in" at bounding box center [737, 69] width 39 height 12
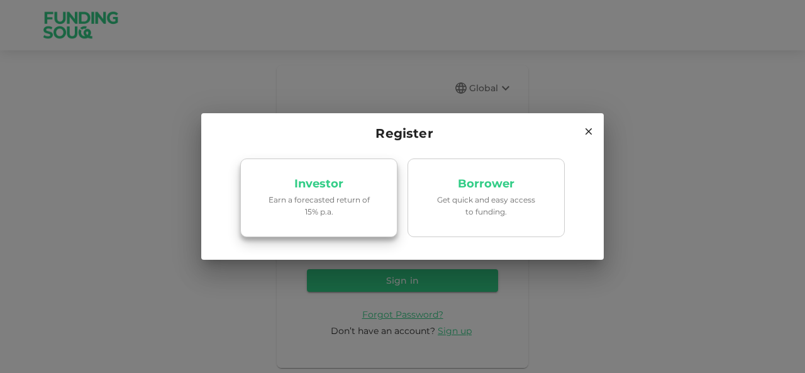
click at [302, 208] on p "Earn a forecasted return of 15% p.a." at bounding box center [318, 206] width 107 height 24
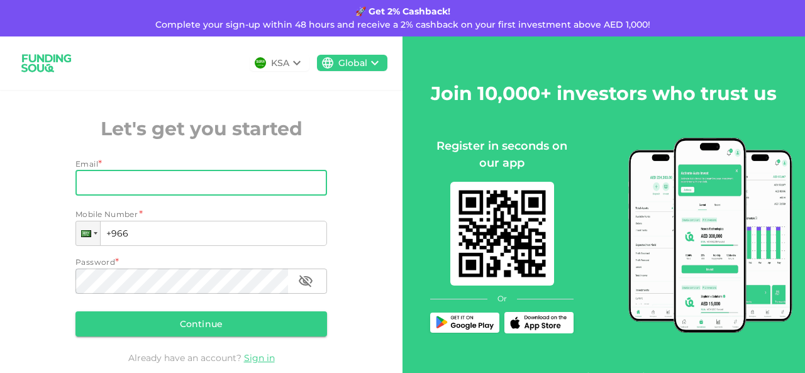
click at [152, 175] on input "Email" at bounding box center [194, 182] width 238 height 25
type input "[EMAIL_ADDRESS][DOMAIN_NAME]"
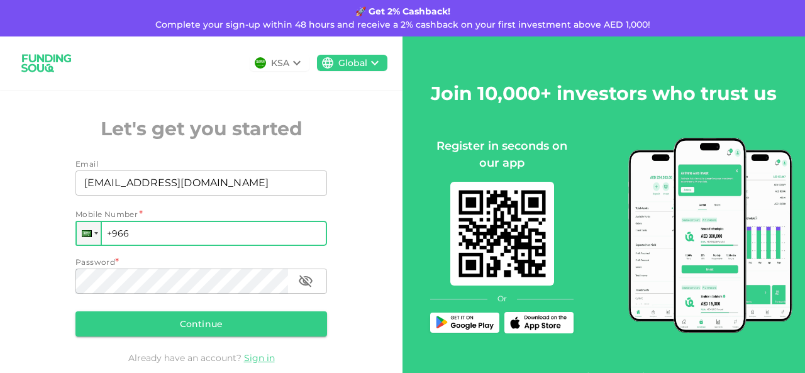
drag, startPoint x: 138, startPoint y: 233, endPoint x: 116, endPoint y: 231, distance: 21.5
click at [116, 231] on input "+966" at bounding box center [201, 233] width 252 height 25
click at [122, 233] on input "[PHONE_NUMBER]" at bounding box center [201, 233] width 252 height 25
click at [94, 234] on div at bounding box center [96, 233] width 4 height 3
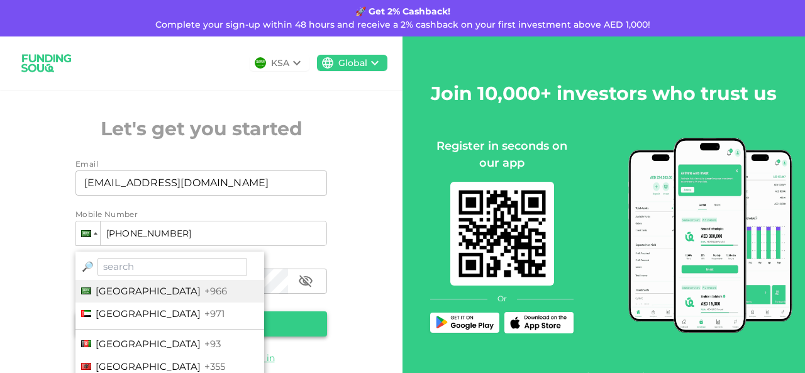
click at [125, 313] on span "[GEOGRAPHIC_DATA]" at bounding box center [148, 314] width 105 height 12
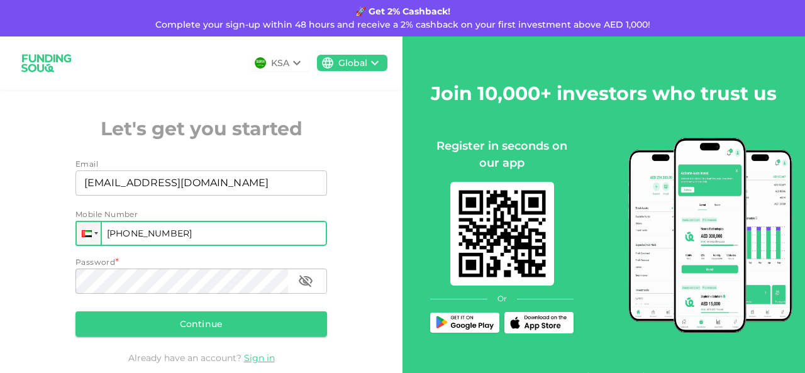
drag, startPoint x: 130, startPoint y: 236, endPoint x: 143, endPoint y: 236, distance: 13.8
click at [130, 236] on input "[PHONE_NUMBER]" at bounding box center [201, 233] width 252 height 25
click at [165, 232] on input "[PHONE_NUMBER]" at bounding box center [201, 233] width 252 height 25
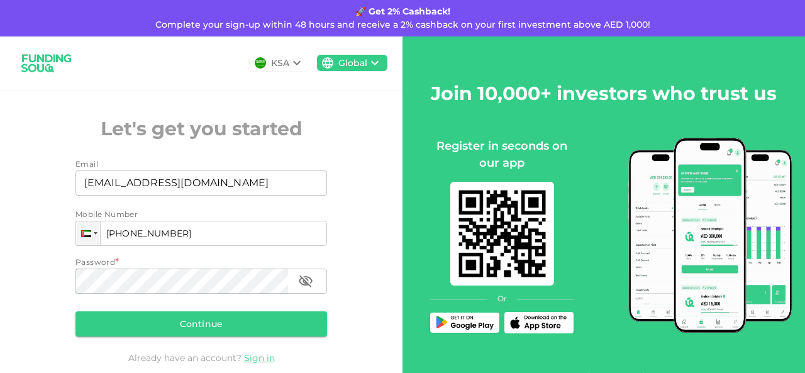
type input "[PHONE_NUMBER]"
click at [26, 226] on div "KSA Global Let's get you started Email Email [EMAIL_ADDRESS][DOMAIN_NAME] Email…" at bounding box center [201, 218] width 402 height 365
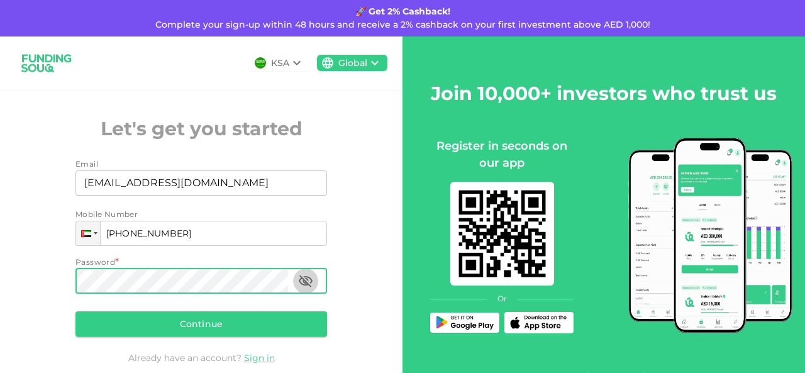
click at [308, 280] on icon "button" at bounding box center [305, 281] width 15 height 15
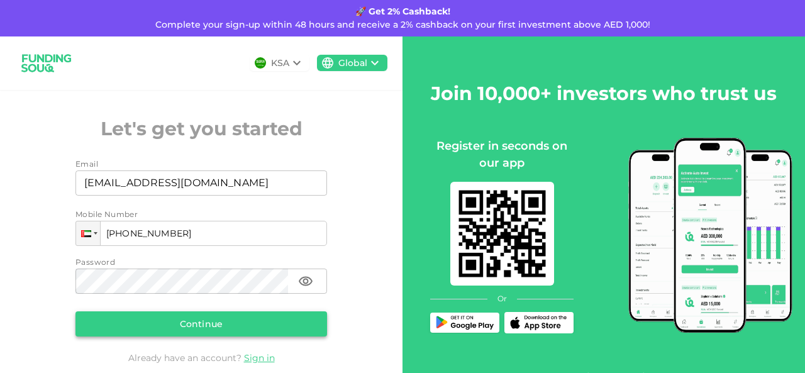
click at [209, 326] on button "Continue" at bounding box center [201, 323] width 252 height 25
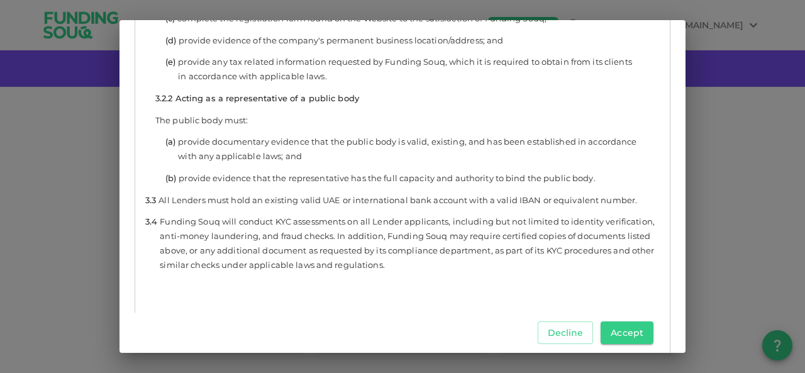
scroll to position [2390, 0]
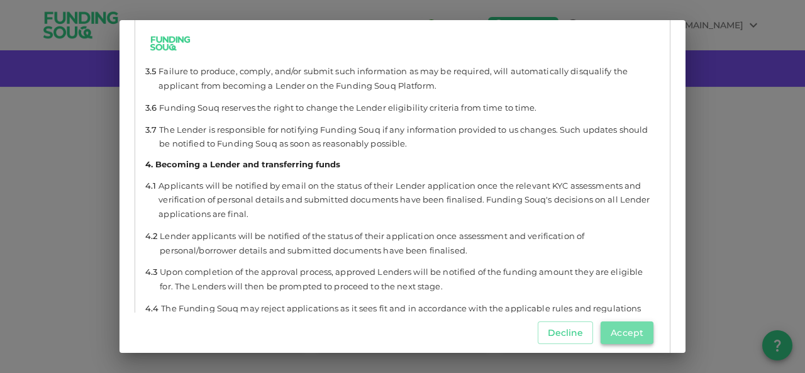
click at [639, 340] on button "Accept" at bounding box center [627, 332] width 53 height 23
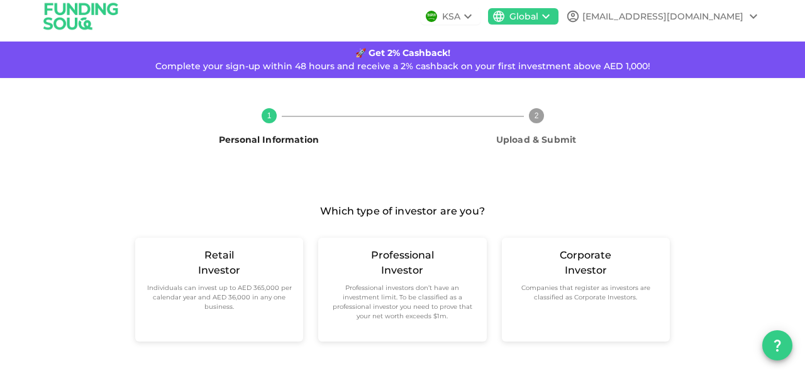
scroll to position [18, 0]
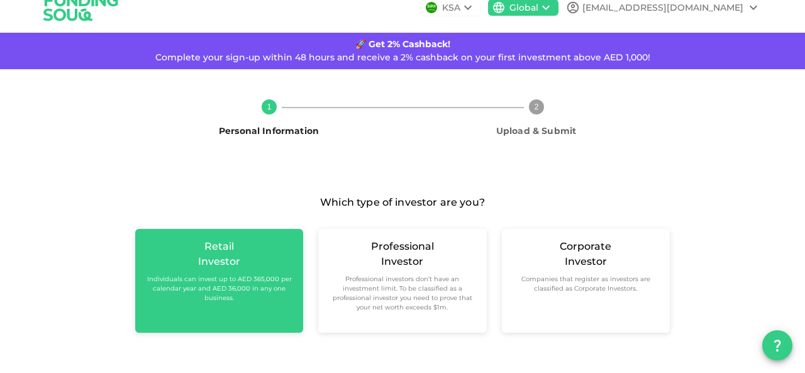
click at [254, 263] on div "Retail Investor Individuals can invest up to AED 365,000 per calendar year and …" at bounding box center [219, 271] width 148 height 64
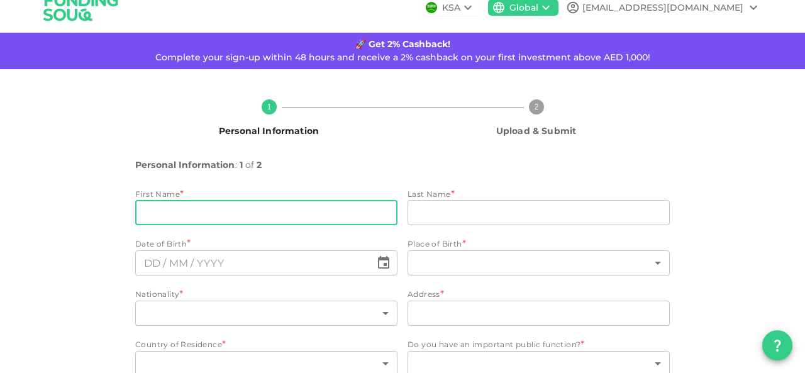
click at [204, 218] on input "firstName" at bounding box center [266, 212] width 262 height 25
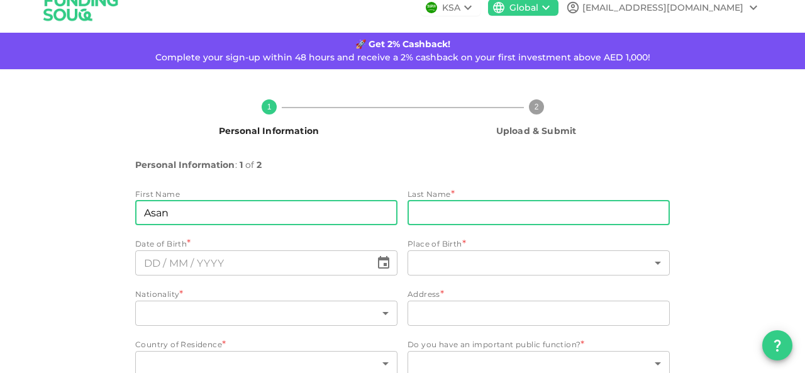
type input "Asan"
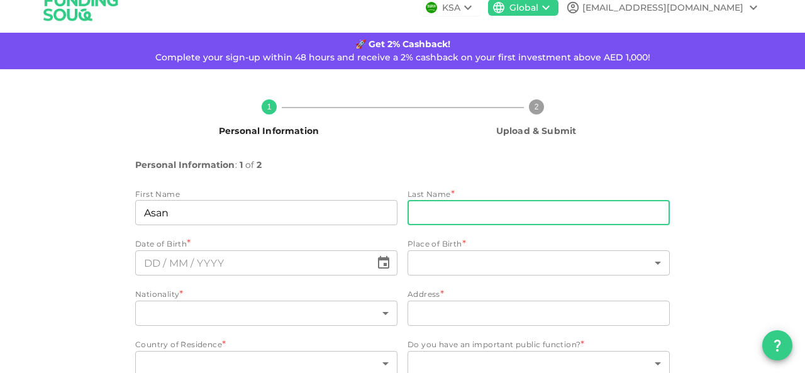
click at [418, 212] on input "lastName" at bounding box center [539, 212] width 262 height 25
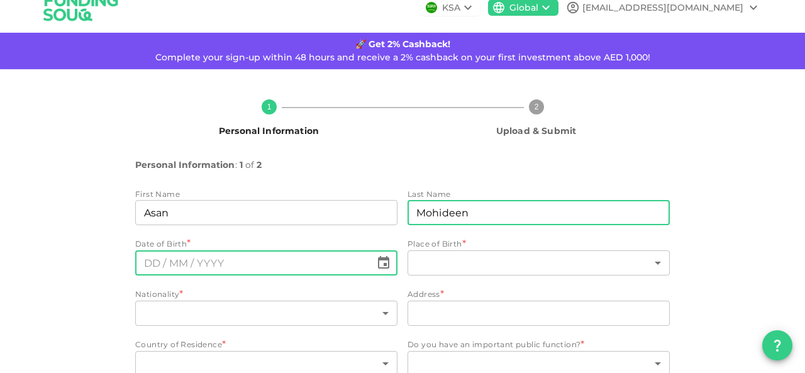
type input "Mohideen"
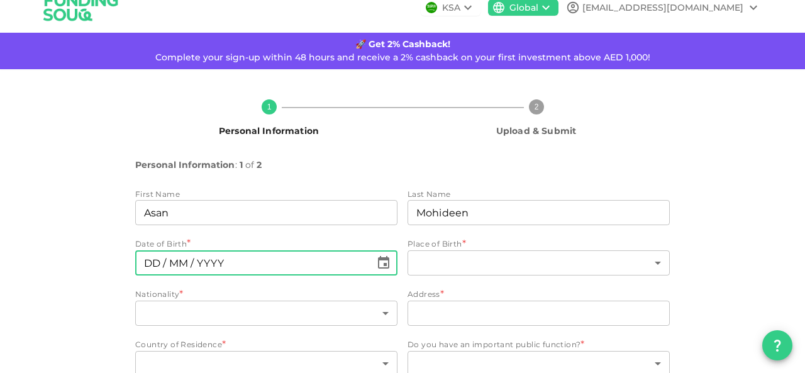
click at [169, 262] on input "⁦⁨DD⁩ / ⁨MM⁩ / ⁨YYYY⁩⁩" at bounding box center [253, 262] width 236 height 25
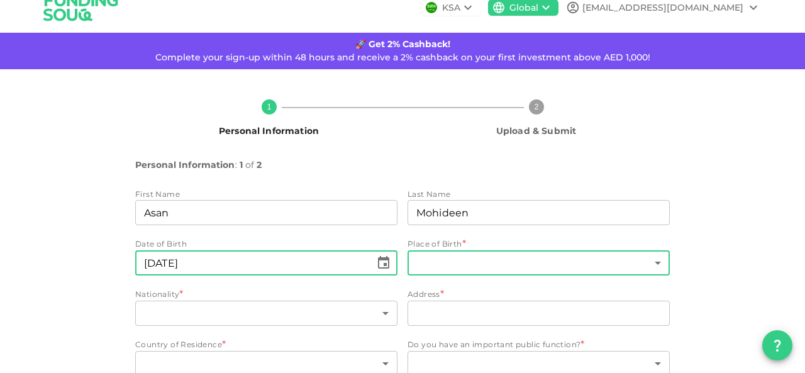
type input "⁦⁨09⁩ / ⁨12⁩ / ⁨1990⁩⁩"
click at [413, 255] on body "KSA Global masanmohideen@gmail.com 🚀 Get 2% Cashback! Complete your sign-up wit…" at bounding box center [402, 186] width 805 height 373
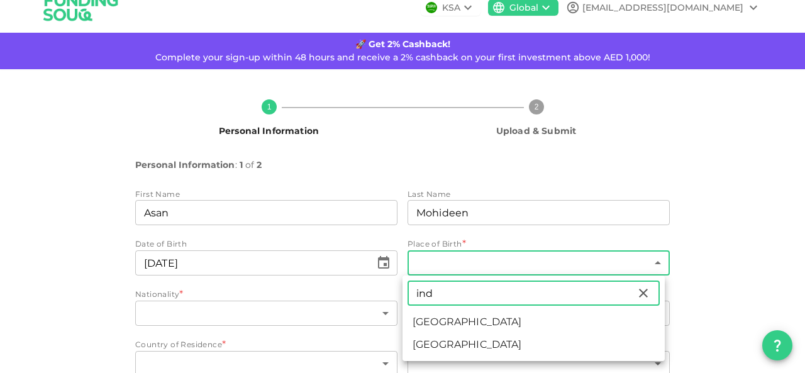
type input "ind"
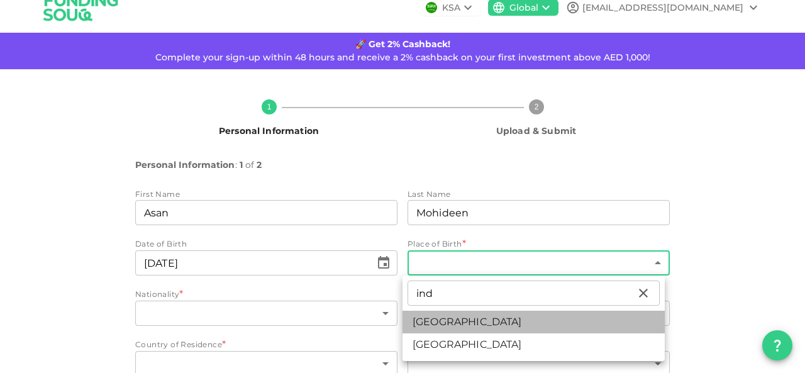
click at [433, 321] on li "India" at bounding box center [533, 322] width 262 height 23
type input "88"
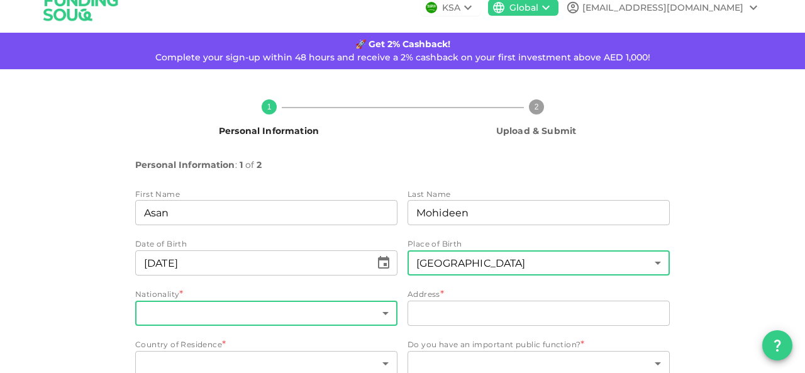
click at [249, 310] on body "KSA Global masanmohideen@gmail.com 🚀 Get 2% Cashback! Complete your sign-up wit…" at bounding box center [402, 186] width 805 height 373
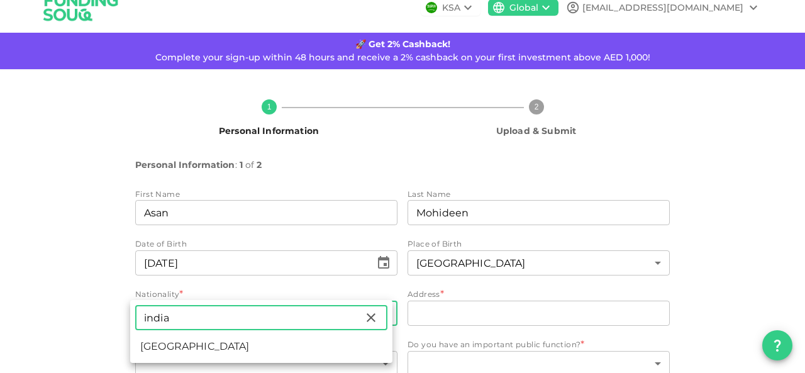
type input "india"
click at [241, 347] on li "India" at bounding box center [261, 346] width 262 height 23
type input "88"
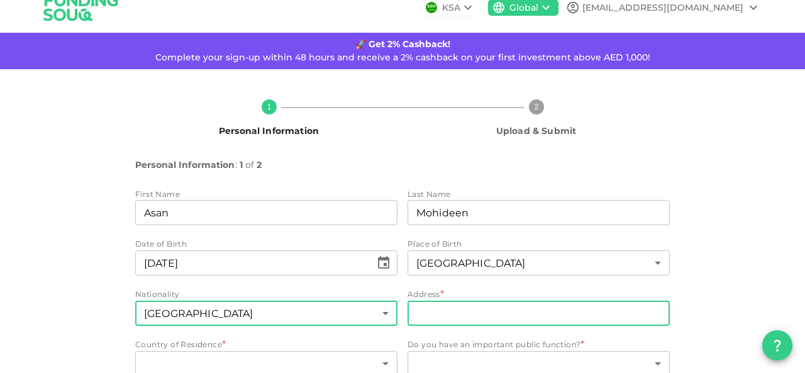
click at [428, 314] on input "address" at bounding box center [539, 313] width 262 height 25
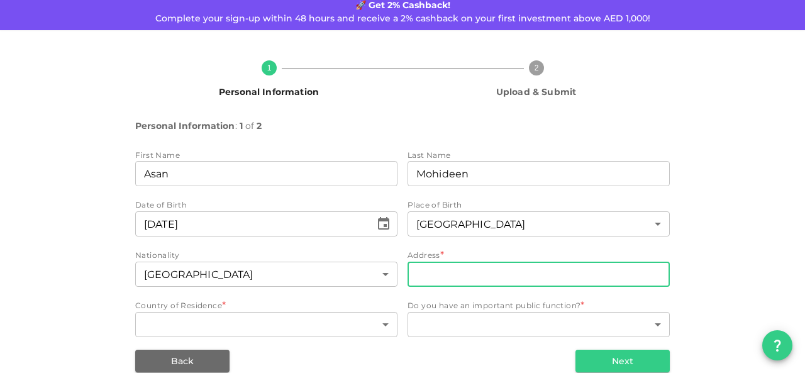
scroll to position [75, 0]
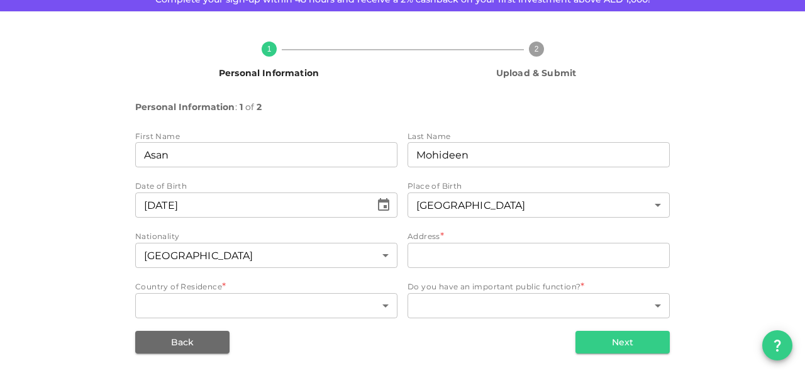
click at [686, 286] on div "1 Personal Information 2 Upload & Submit Personal Information : 1 of 2 First Na…" at bounding box center [402, 192] width 717 height 322
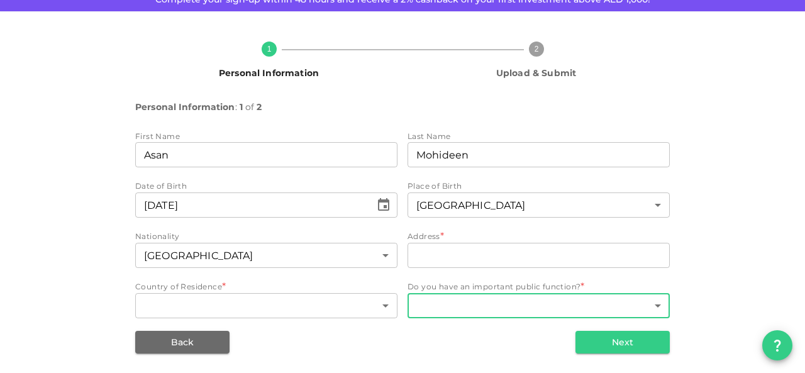
click at [629, 308] on body "KSA Global masanmohideen@gmail.com 🚀 Get 2% Cashback! Complete your sign-up wit…" at bounding box center [402, 186] width 805 height 373
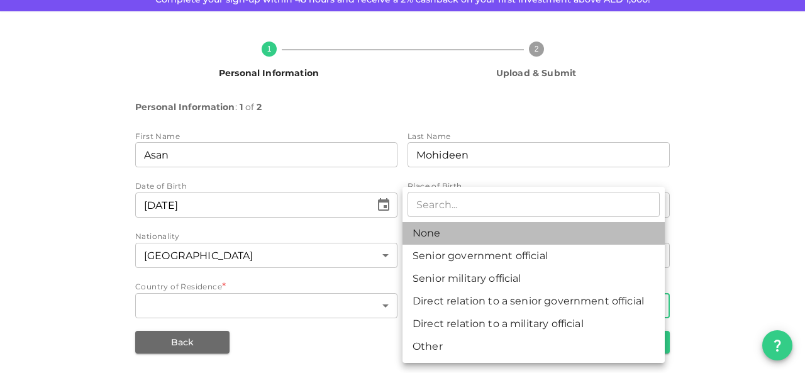
click at [572, 243] on li "None" at bounding box center [533, 233] width 262 height 23
type input "1"
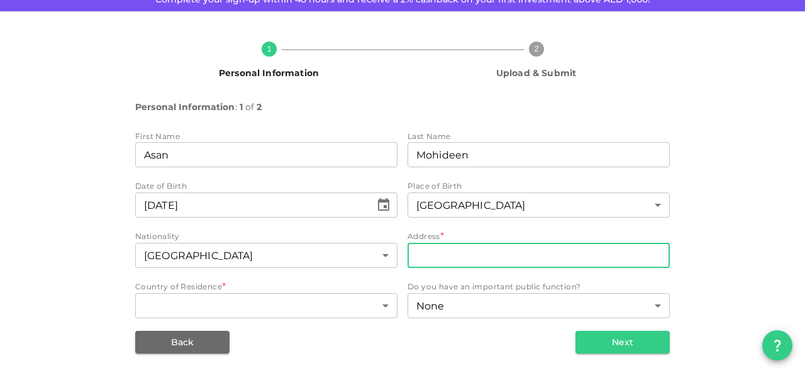
click at [419, 258] on input "address" at bounding box center [539, 255] width 262 height 25
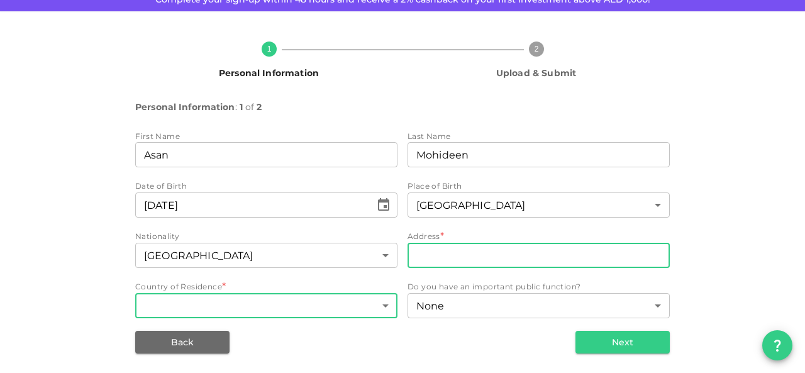
click at [224, 304] on body "KSA Global masanmohideen@gmail.com 🚀 Get 2% Cashback! Complete your sign-up wit…" at bounding box center [402, 186] width 805 height 373
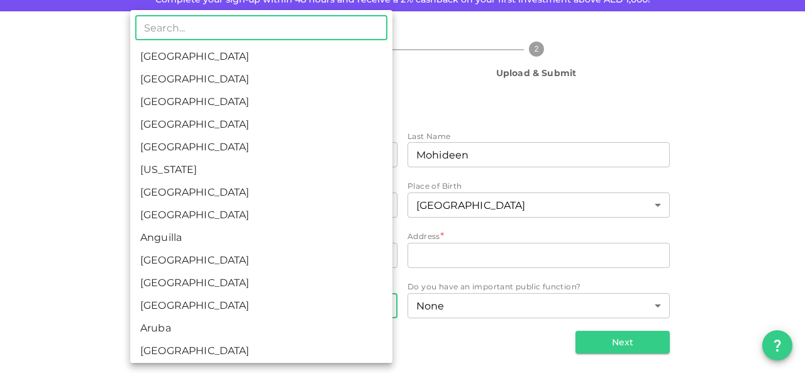
click at [240, 29] on input "text" at bounding box center [261, 27] width 252 height 25
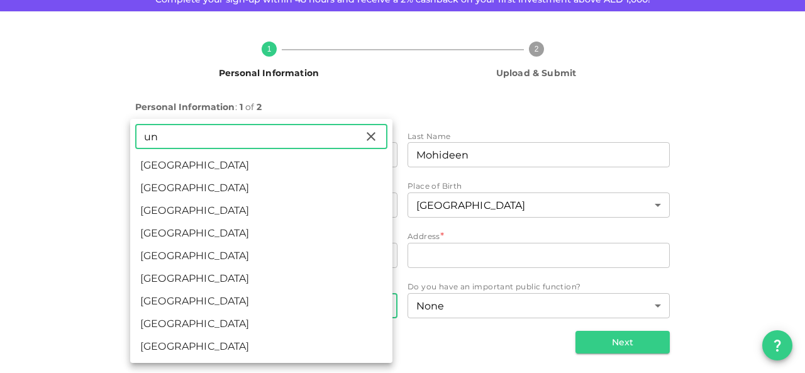
type input "un"
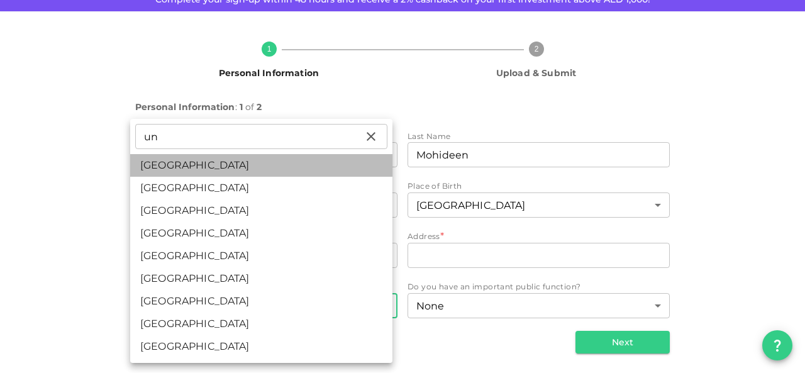
click at [171, 164] on li "United Arab Emirates" at bounding box center [261, 165] width 262 height 23
type input "2"
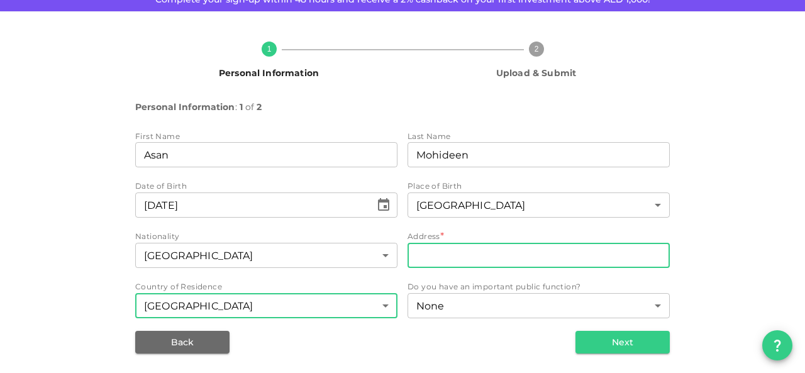
drag, startPoint x: 455, startPoint y: 262, endPoint x: 461, endPoint y: 256, distance: 8.9
click at [456, 260] on input "address" at bounding box center [539, 255] width 262 height 25
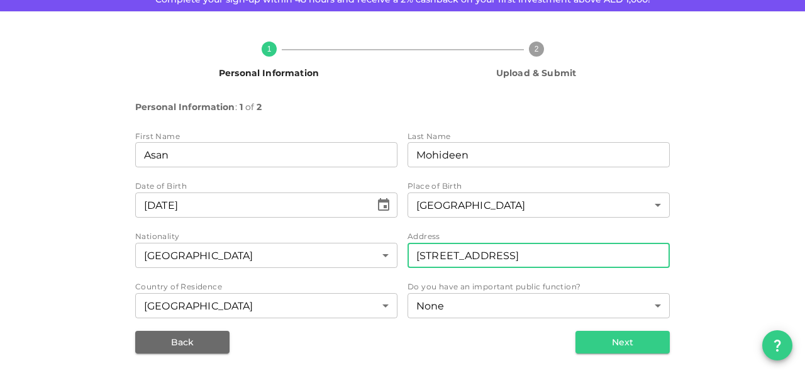
scroll to position [0, 32]
type input "403, Building No 41, 4th Street, Al Baraha, Diera, Dubai"
click at [616, 343] on button "Next" at bounding box center [622, 342] width 94 height 23
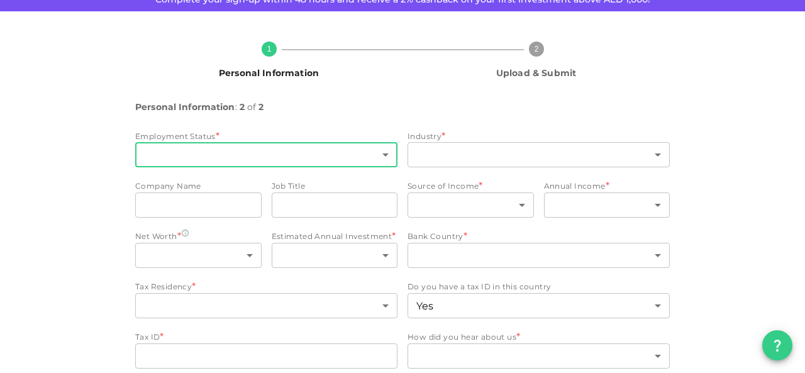
click at [253, 155] on body "KSA Global masanmohideen@gmail.com 🚀 Get 2% Cashback! Complete your sign-up wit…" at bounding box center [402, 186] width 805 height 373
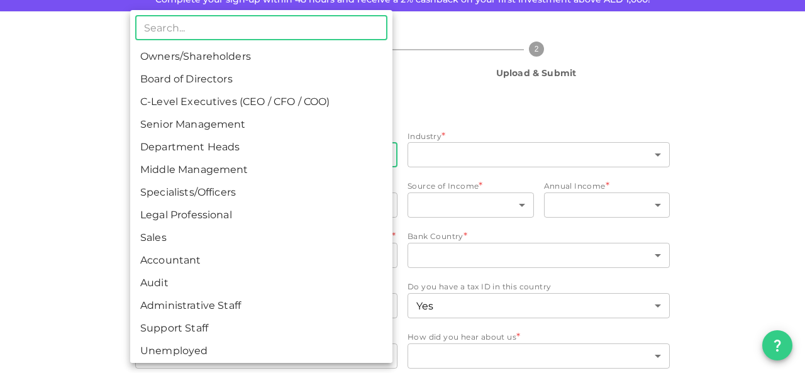
type input "2"
type input "false"
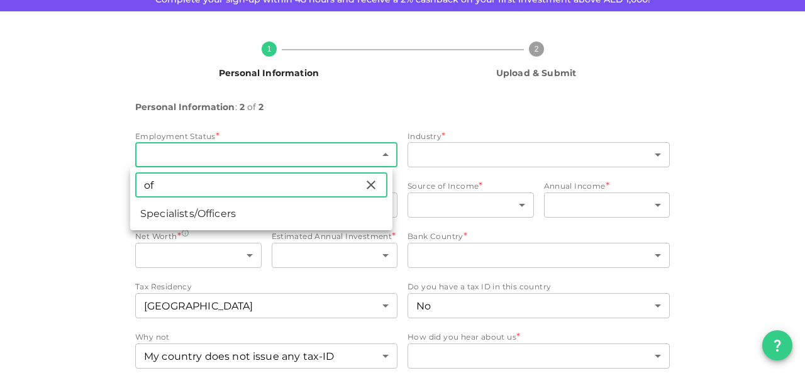
type input "o"
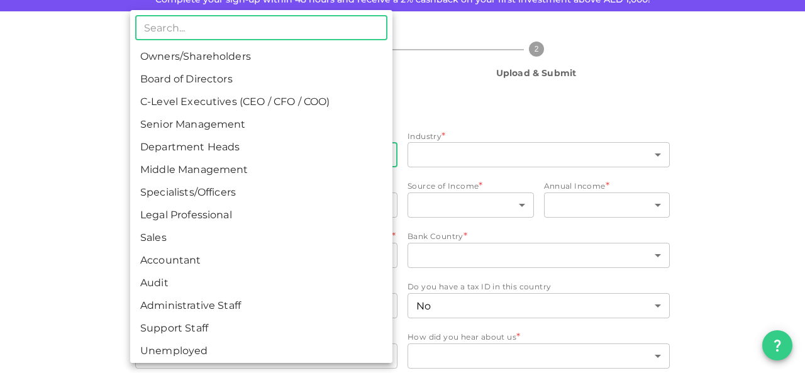
click at [193, 169] on li "Middle Management" at bounding box center [261, 169] width 262 height 23
type input "6"
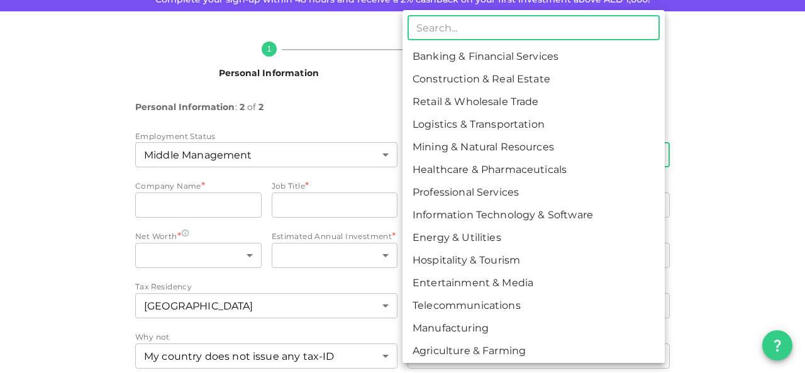
click at [433, 162] on body "KSA Global masanmohideen@gmail.com 🚀 Get 2% Cashback! Complete your sign-up wit…" at bounding box center [402, 186] width 805 height 373
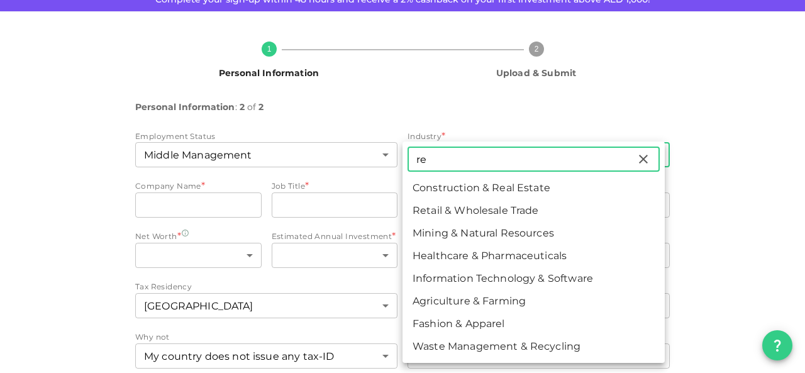
type input "r"
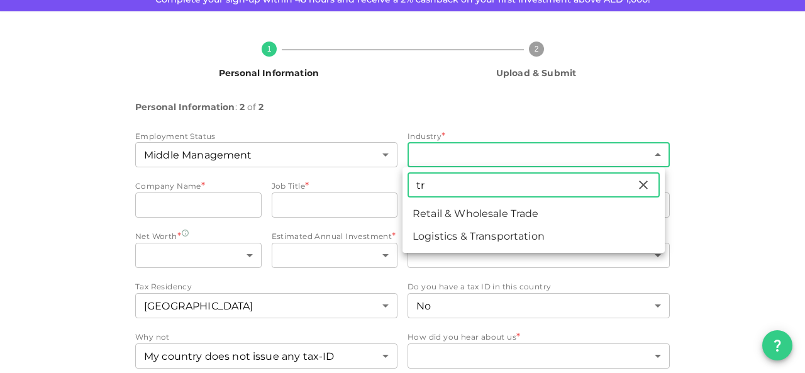
type input "t"
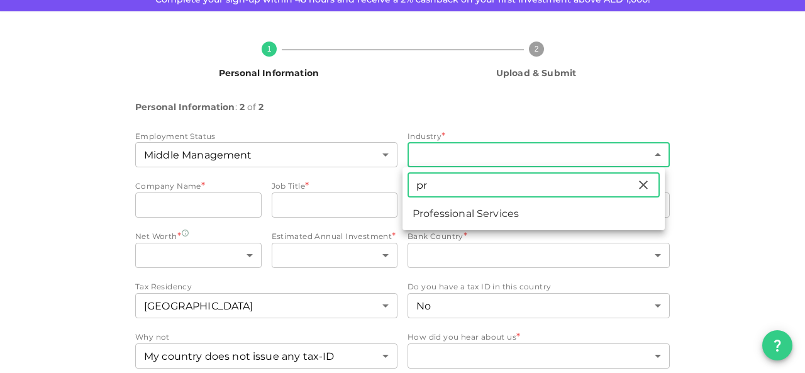
type input "p"
drag, startPoint x: 414, startPoint y: 192, endPoint x: 403, endPoint y: 186, distance: 12.7
click at [401, 188] on div "rea ​ Construction & Real Estate" at bounding box center [402, 186] width 805 height 373
type input "rea"
click at [641, 186] on icon at bounding box center [643, 184] width 9 height 9
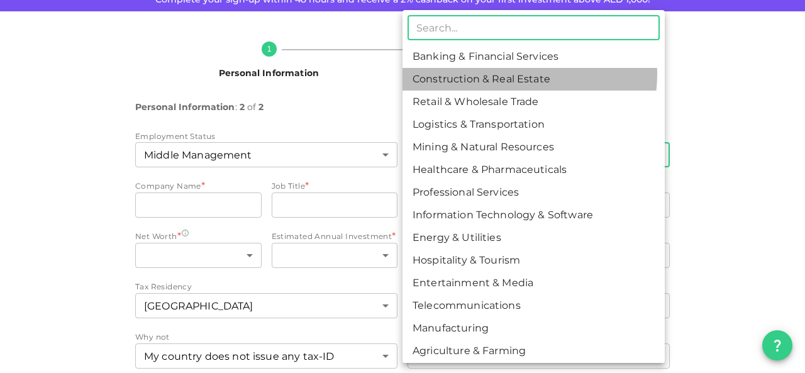
click at [506, 72] on li "Construction & Real Estate" at bounding box center [533, 79] width 262 height 23
type input "2"
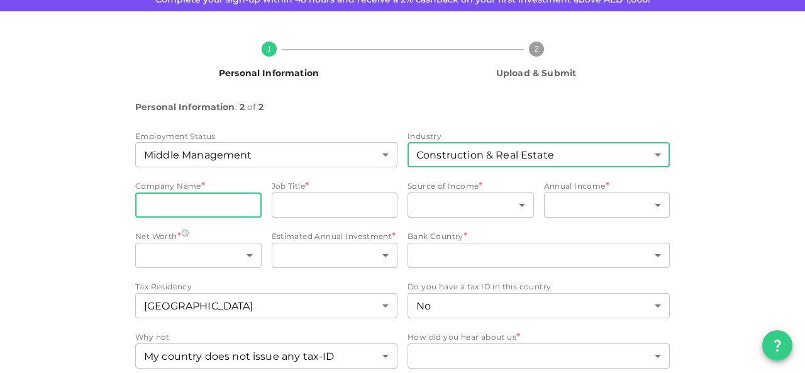
click at [225, 208] on input "companyName" at bounding box center [198, 204] width 126 height 25
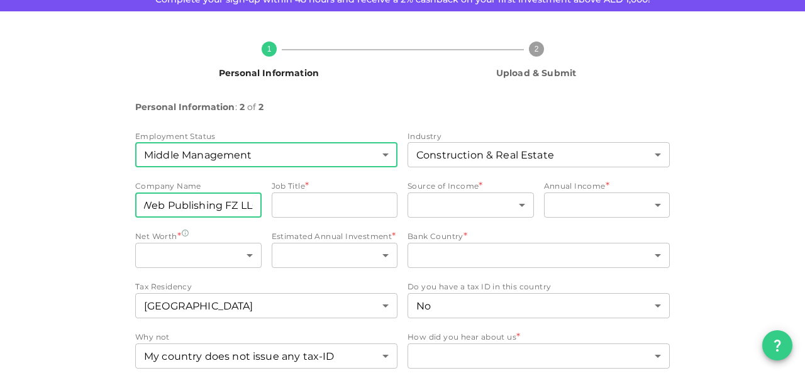
scroll to position [0, 43]
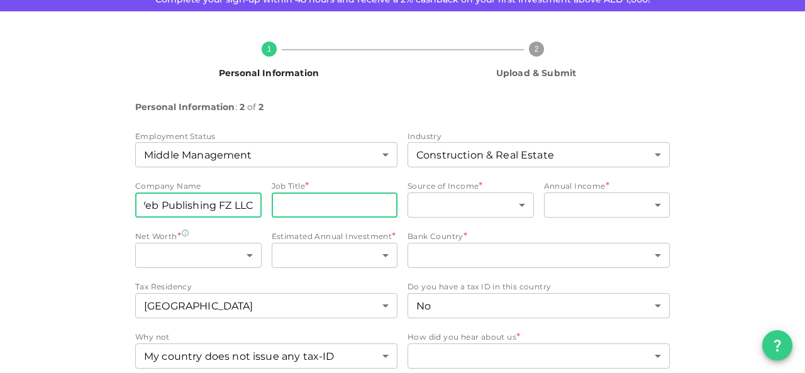
type input "Bayut Web Publishing FZ LLC"
click at [314, 204] on input "jobTitle" at bounding box center [335, 204] width 126 height 25
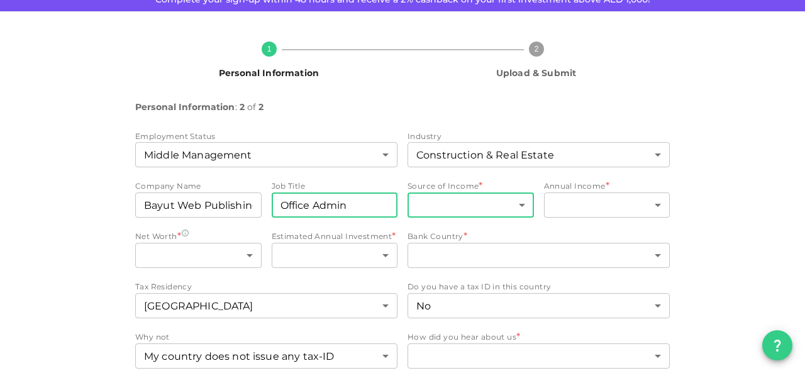
type input "Office Admin"
click at [448, 206] on body "KSA Global masanmohideen@gmail.com 🚀 Get 2% Cashback! Complete your sign-up wit…" at bounding box center [402, 186] width 805 height 373
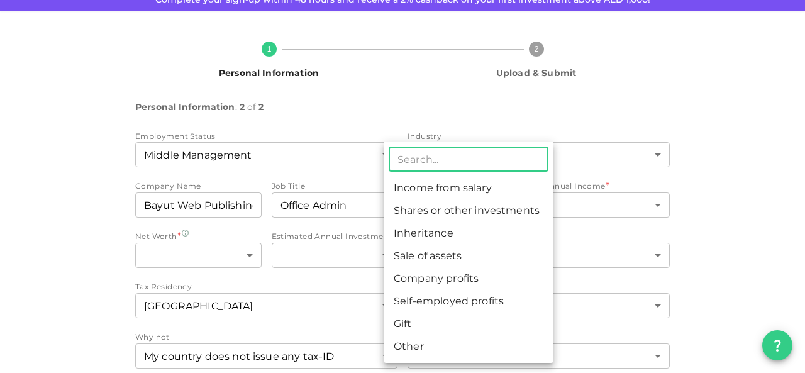
click at [452, 191] on li "Income from salary" at bounding box center [469, 188] width 170 height 23
type input "1"
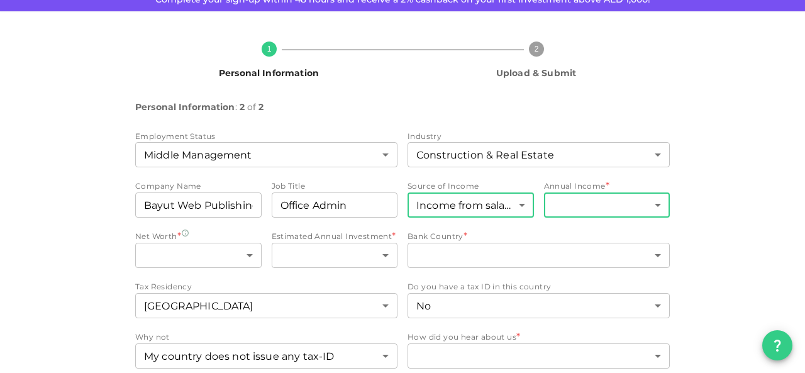
click at [560, 211] on body "KSA Global masanmohideen@gmail.com 🚀 Get 2% Cashback! Complete your sign-up wit…" at bounding box center [402, 186] width 805 height 373
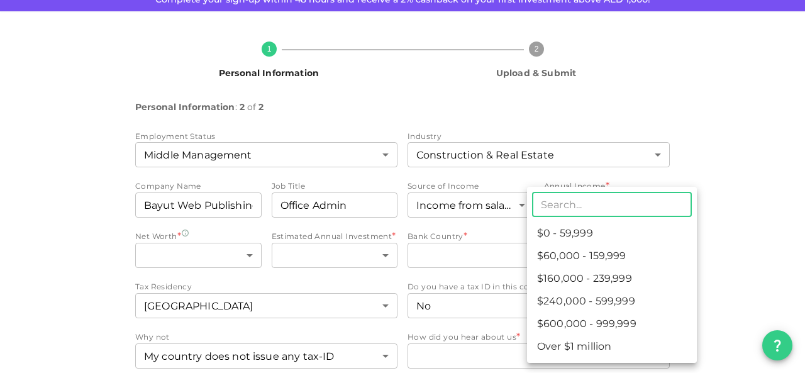
click at [560, 211] on input "text" at bounding box center [612, 204] width 160 height 25
click at [574, 235] on li "$0 - 59,999" at bounding box center [612, 233] width 170 height 23
type input "1"
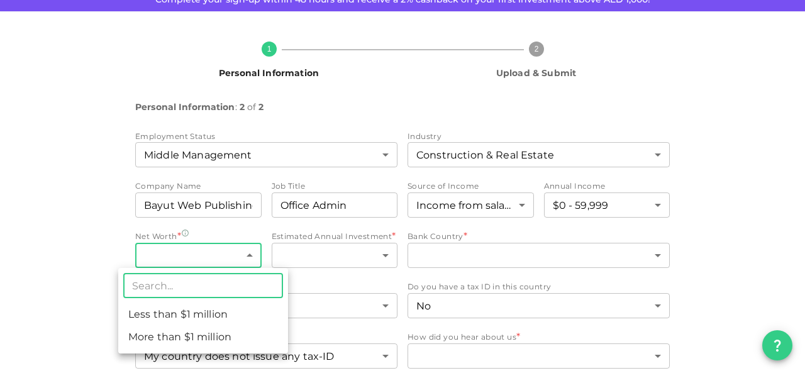
click at [223, 257] on body "KSA Global masanmohideen@gmail.com 🚀 Get 2% Cashback! Complete your sign-up wit…" at bounding box center [402, 186] width 805 height 373
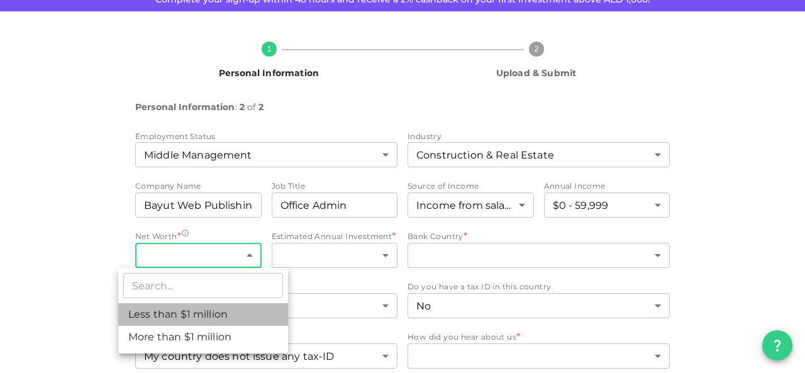
click at [218, 314] on li "Less than $1 million" at bounding box center [203, 314] width 170 height 23
type input "1"
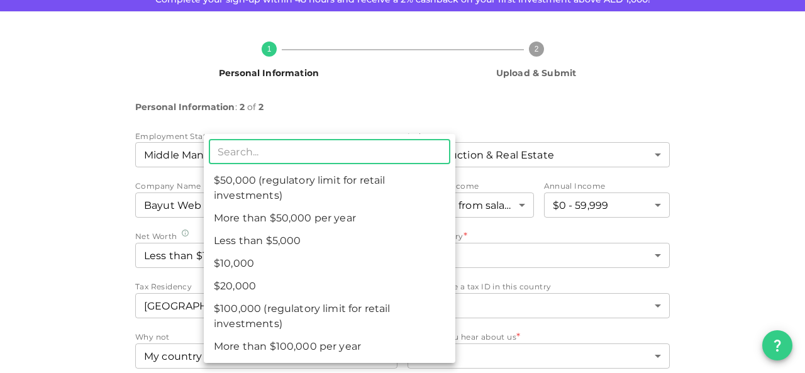
click at [295, 257] on body "KSA Global masanmohideen@gmail.com 🚀 Get 2% Cashback! Complete your sign-up wit…" at bounding box center [402, 186] width 805 height 373
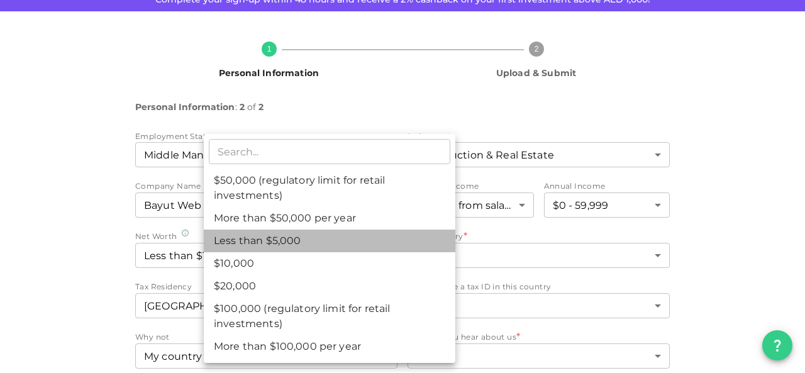
click at [294, 239] on li "Less than $5,000" at bounding box center [330, 241] width 252 height 23
type input "1"
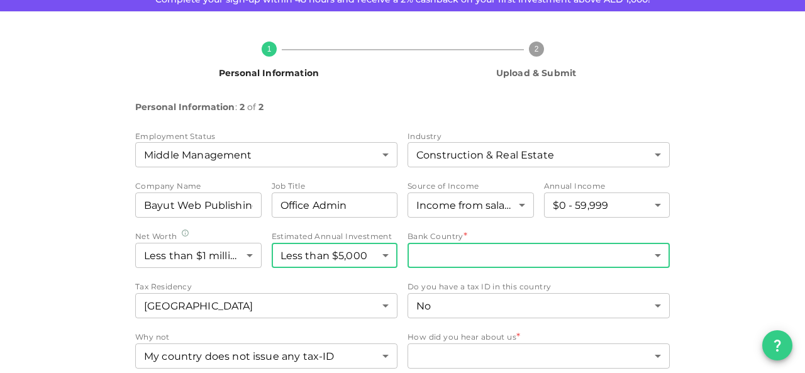
click at [450, 252] on body "KSA Global masanmohideen@gmail.com 🚀 Get 2% Cashback! Complete your sign-up wit…" at bounding box center [402, 186] width 805 height 373
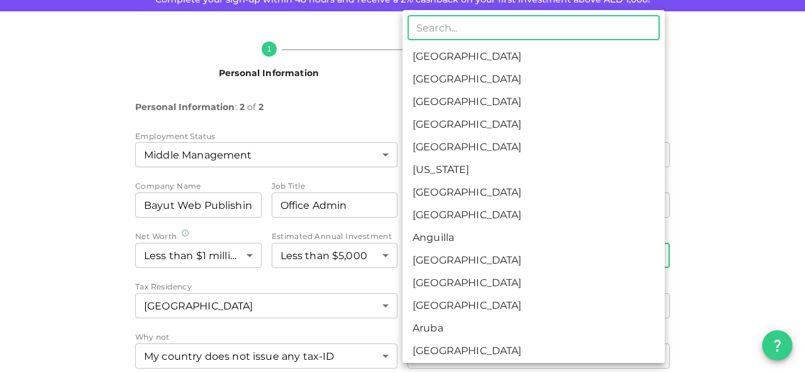
click at [475, 77] on li "United Arab Emirates" at bounding box center [533, 79] width 262 height 23
type input "2"
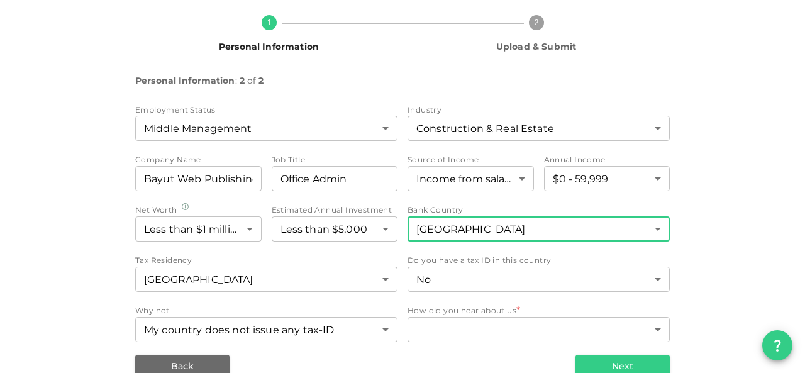
scroll to position [126, 0]
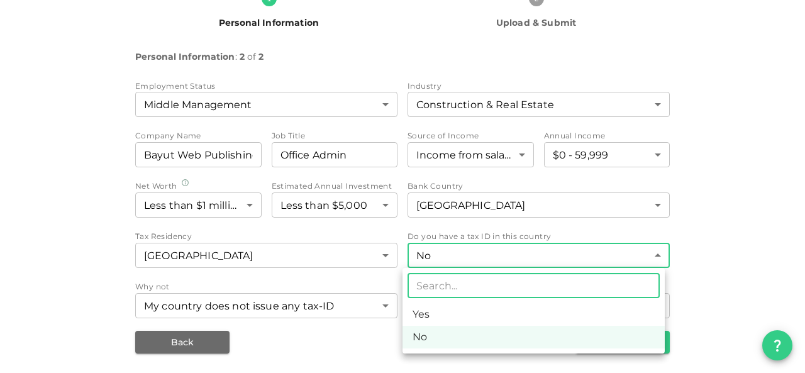
click at [434, 252] on body "KSA Global masanmohideen@gmail.com 🚀 Get 2% Cashback! Complete your sign-up wit…" at bounding box center [402, 186] width 805 height 373
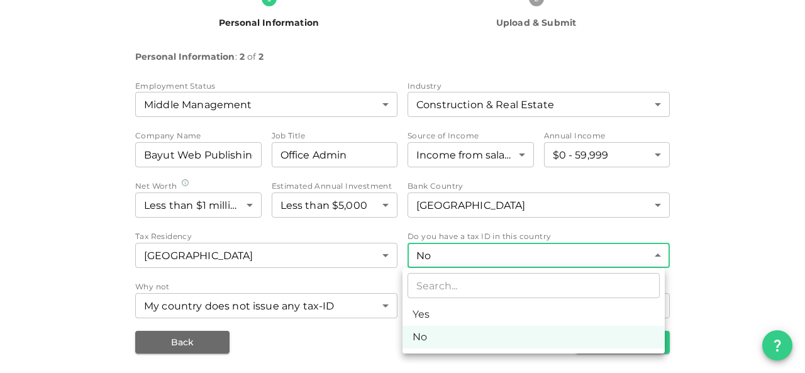
click at [434, 252] on div at bounding box center [402, 186] width 805 height 373
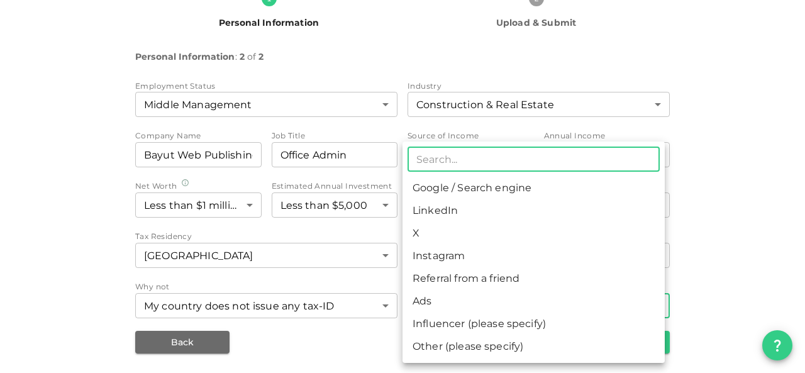
click at [455, 306] on body "KSA Global masanmohideen@gmail.com 🚀 Get 2% Cashback! Complete your sign-up wit…" at bounding box center [402, 186] width 805 height 373
click at [334, 272] on div at bounding box center [402, 186] width 805 height 373
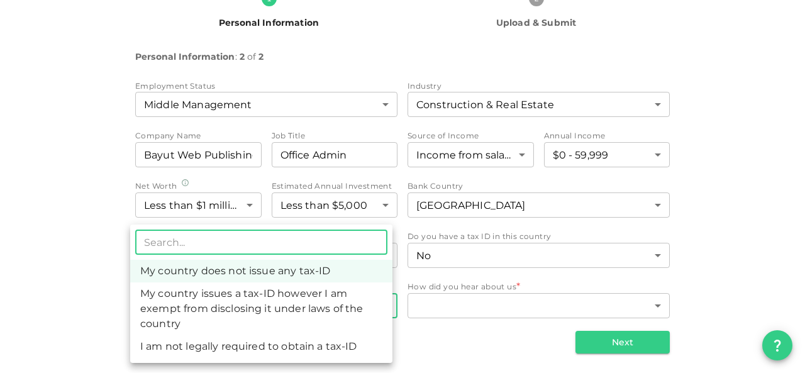
click at [367, 302] on body "KSA Global masanmohideen@gmail.com 🚀 Get 2% Cashback! Complete your sign-up wit…" at bounding box center [402, 186] width 805 height 373
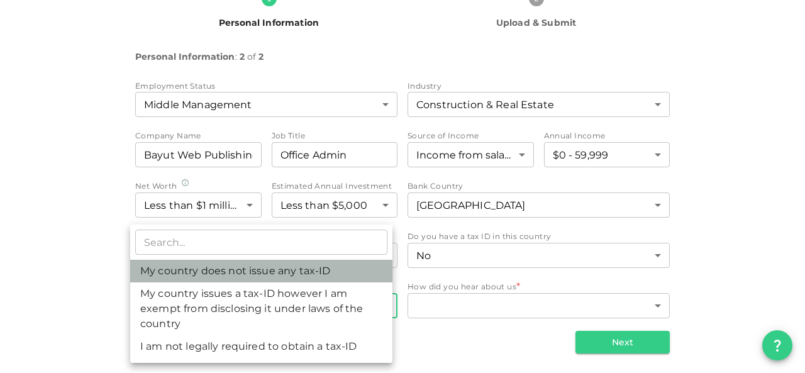
click at [338, 278] on li "My country does not issue any tax-ID" at bounding box center [261, 271] width 262 height 23
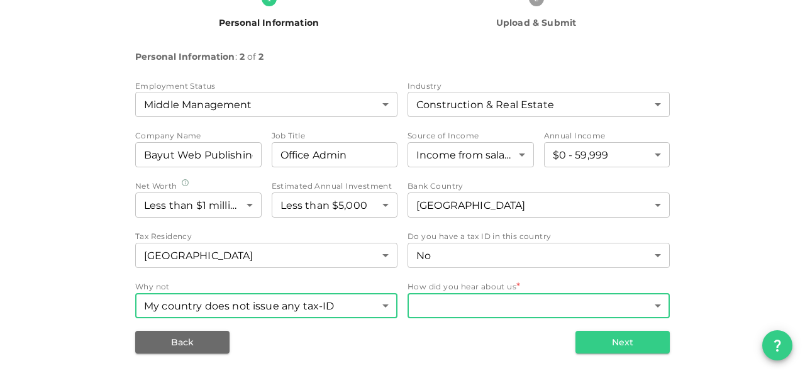
click at [449, 305] on body "KSA Global masanmohideen@gmail.com 🚀 Get 2% Cashback! Complete your sign-up wit…" at bounding box center [402, 186] width 805 height 373
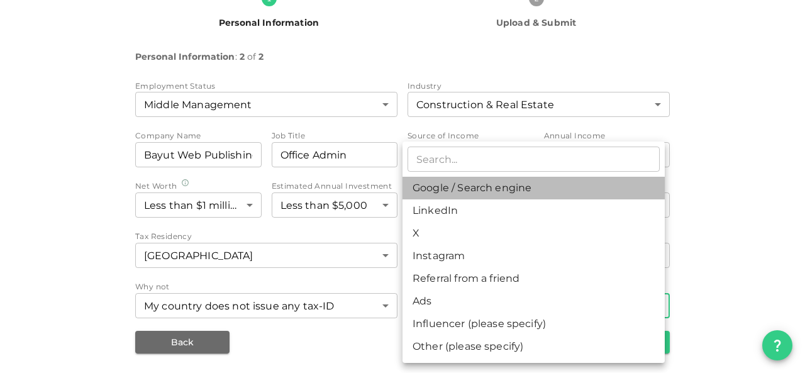
click at [450, 184] on li "Google / Search engine" at bounding box center [533, 188] width 262 height 23
type input "1"
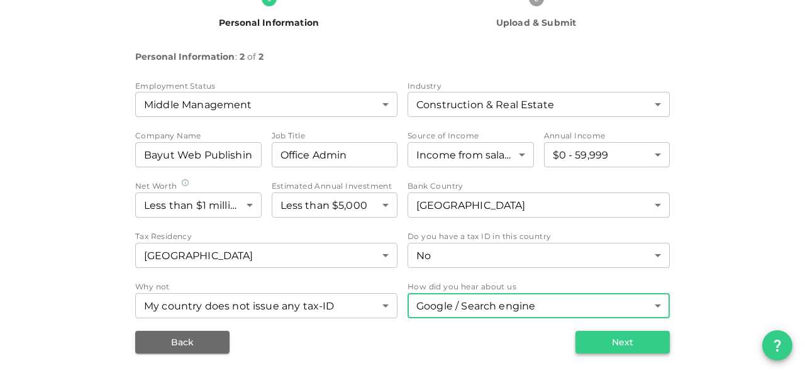
click at [601, 346] on button "Next" at bounding box center [622, 342] width 94 height 23
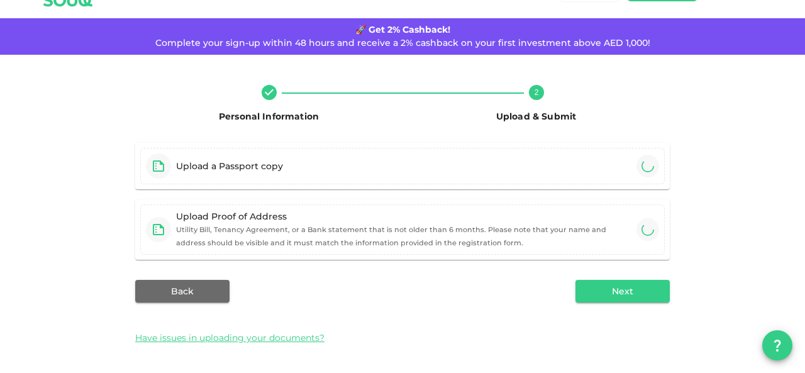
scroll to position [30, 0]
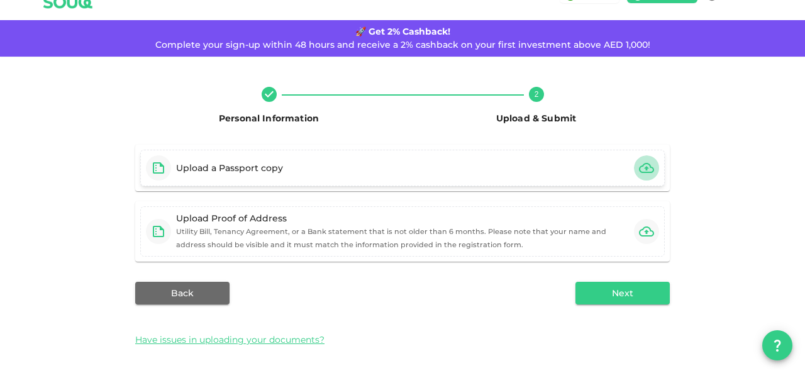
click at [639, 170] on icon "button" at bounding box center [646, 168] width 15 height 10
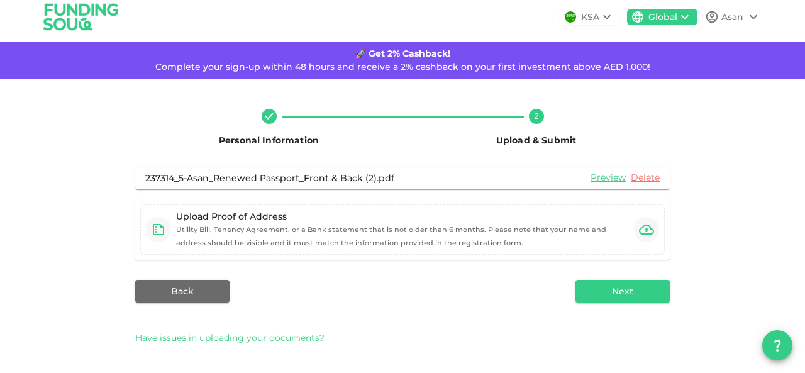
scroll to position [7, 0]
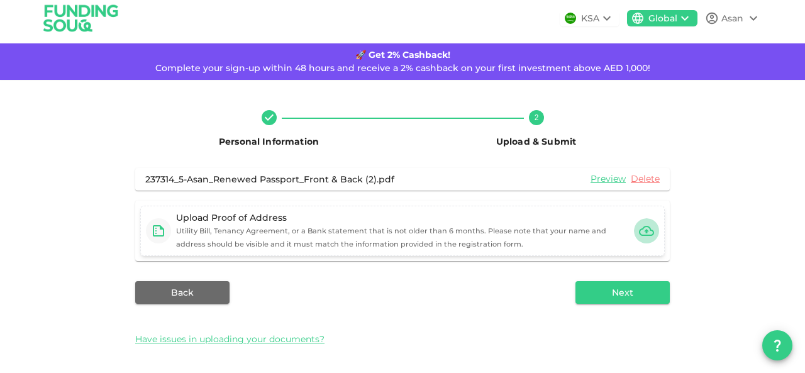
click at [644, 232] on icon "button" at bounding box center [646, 230] width 15 height 15
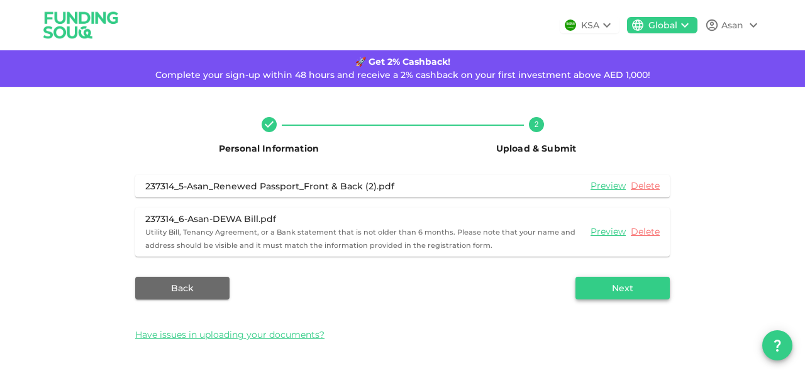
click at [596, 290] on button "Next" at bounding box center [622, 288] width 94 height 23
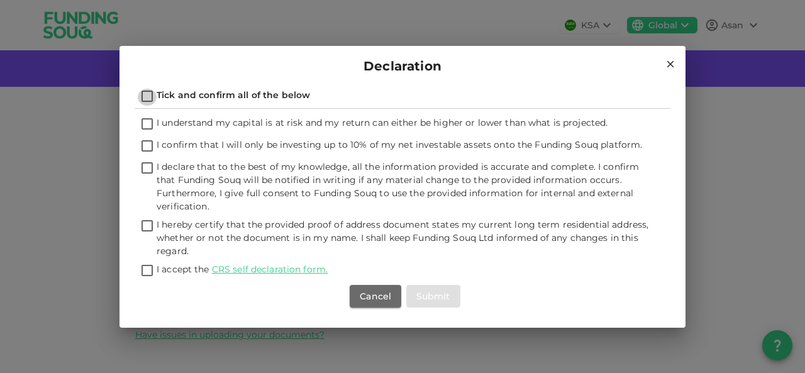
click at [148, 95] on input "Tick and confirm all of the below" at bounding box center [147, 97] width 19 height 17
checkbox input "true"
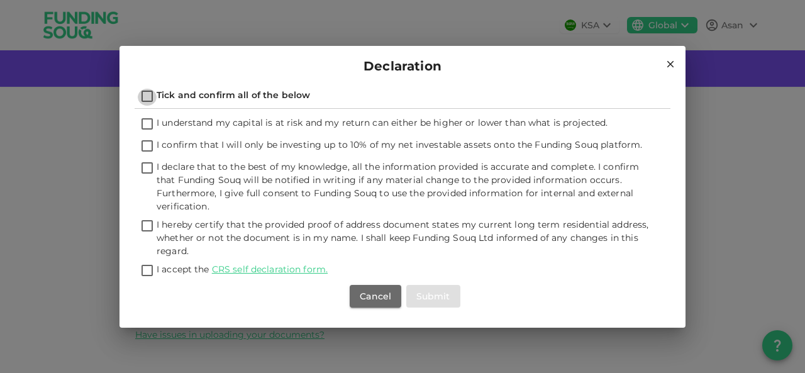
checkbox input "true"
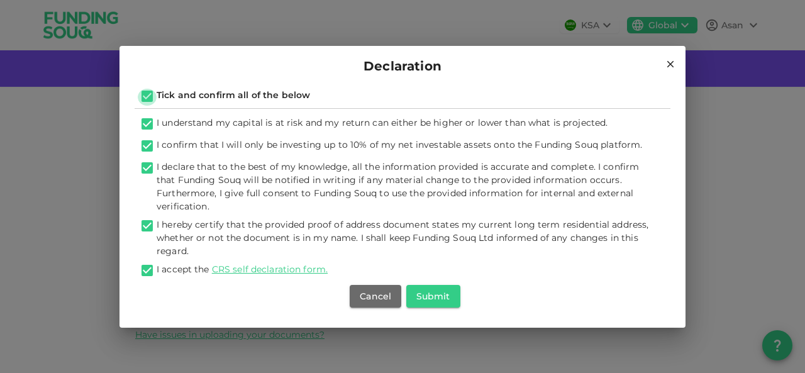
click at [148, 95] on input "Tick and confirm all of the below" at bounding box center [147, 97] width 19 height 17
checkbox input "false"
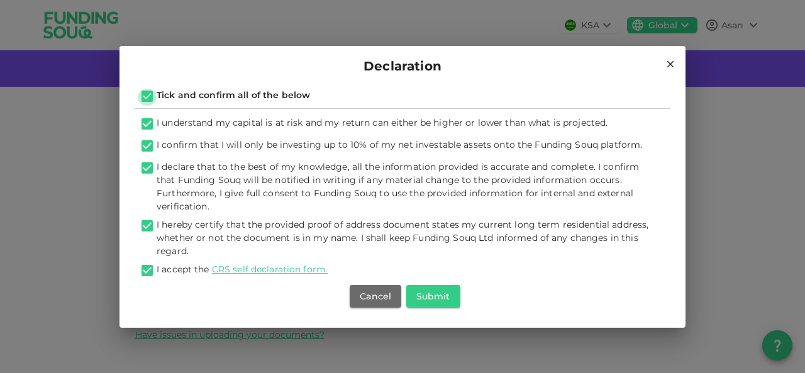
checkbox input "false"
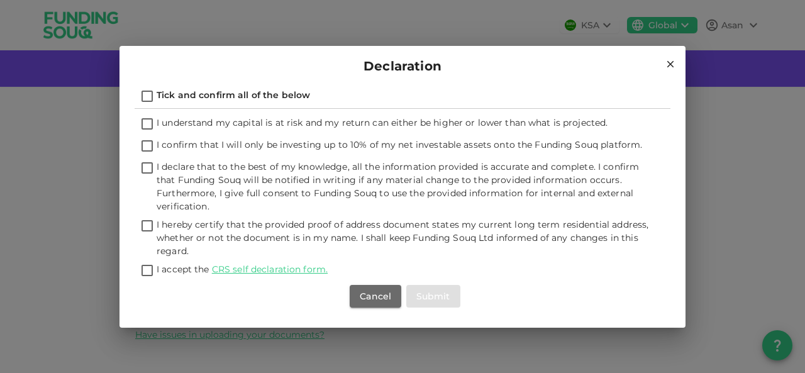
click at [148, 124] on input "I understand my capital is at risk and my return can either be higher or lower …" at bounding box center [147, 124] width 19 height 17
checkbox input "true"
click at [147, 147] on input "I confirm that I will only be investing up to 10% of my net investable assets o…" at bounding box center [147, 146] width 19 height 17
checkbox input "true"
click at [146, 165] on input "I declare that to the best of my knowledge, all the information provided is acc…" at bounding box center [147, 168] width 19 height 17
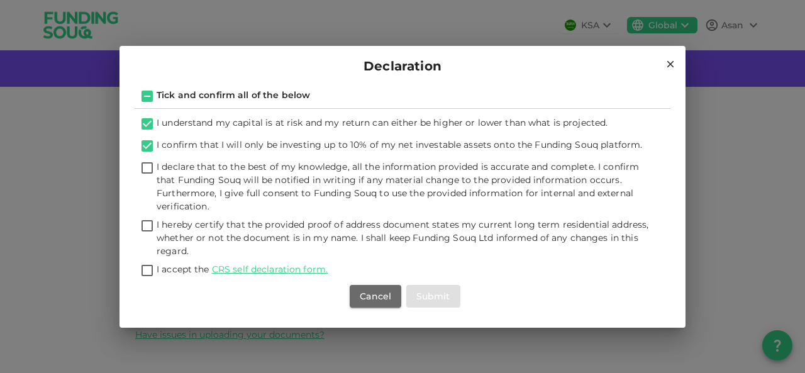
checkbox input "true"
click at [150, 222] on input "I hereby certify that the provided proof of address document states my current …" at bounding box center [147, 226] width 19 height 17
checkbox input "true"
click at [251, 270] on link "CRS self declaration form." at bounding box center [270, 268] width 116 height 11
click at [147, 270] on input "I accept the CRS self declaration form." at bounding box center [147, 271] width 19 height 17
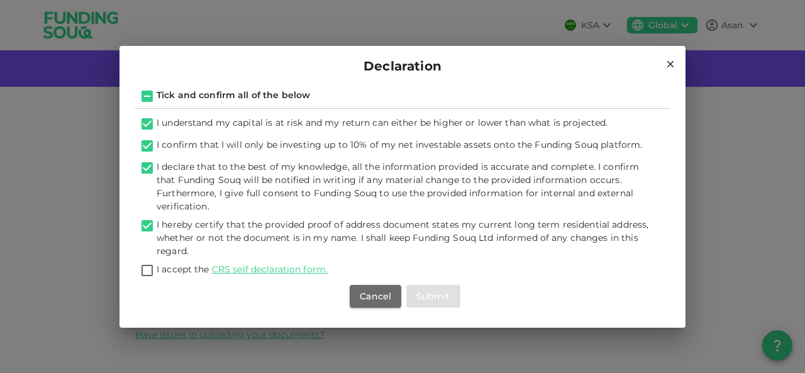
checkbox input "true"
click at [443, 296] on button "Submit" at bounding box center [433, 296] width 54 height 23
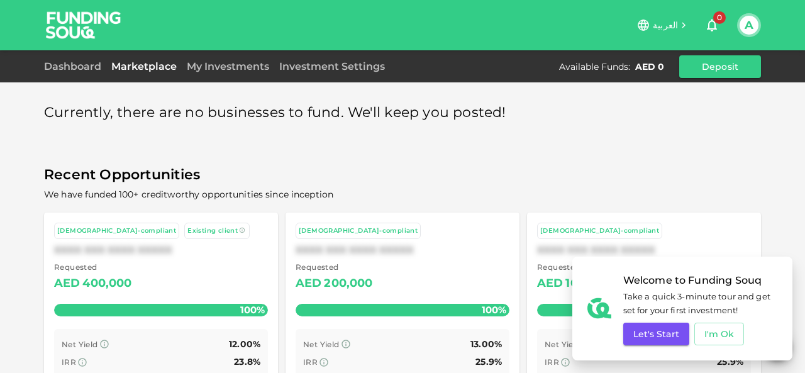
click at [652, 152] on div "Currently, there are no businesses to fund. We'll keep you posted! Recent Oppor…" at bounding box center [402, 274] width 717 height 367
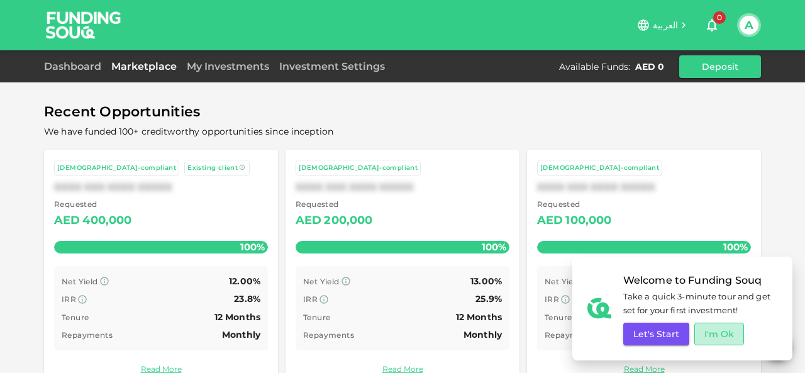
click at [731, 334] on button "I'm Ok" at bounding box center [719, 334] width 50 height 23
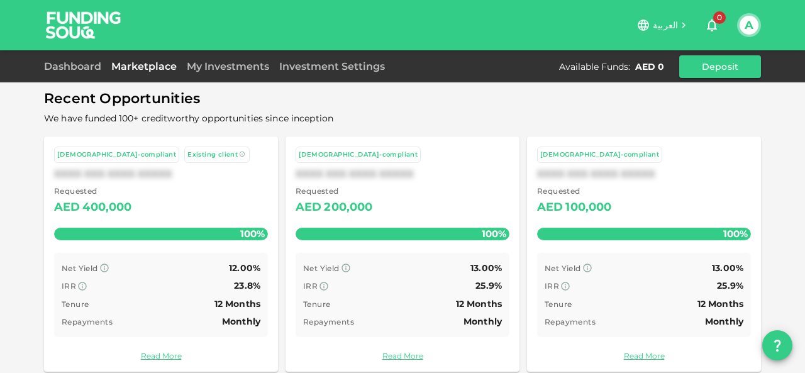
scroll to position [92, 0]
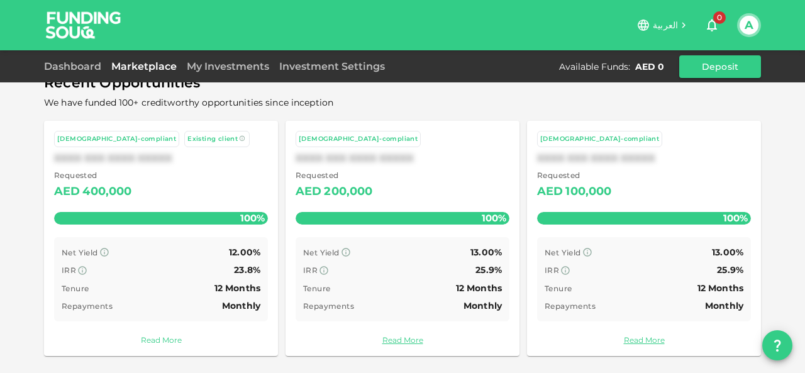
click at [155, 336] on link "Read More" at bounding box center [161, 340] width 214 height 12
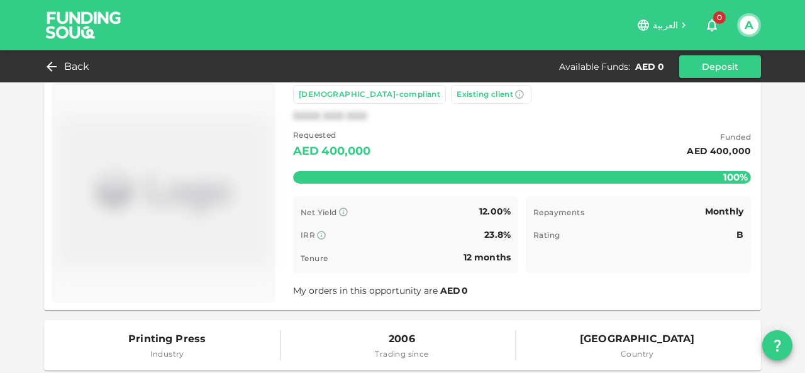
scroll to position [63, 0]
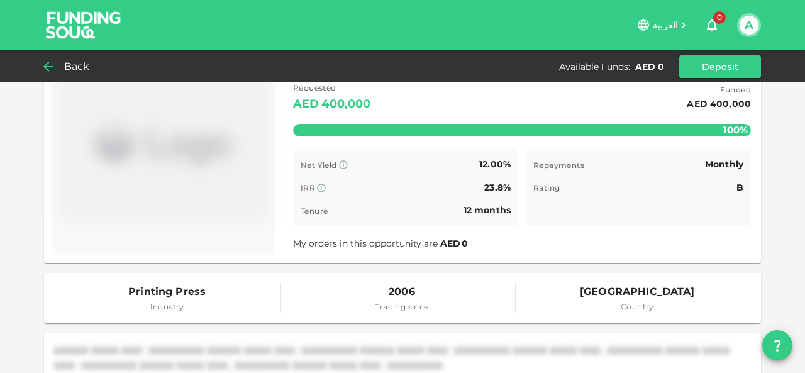
click at [52, 64] on icon at bounding box center [48, 66] width 15 height 15
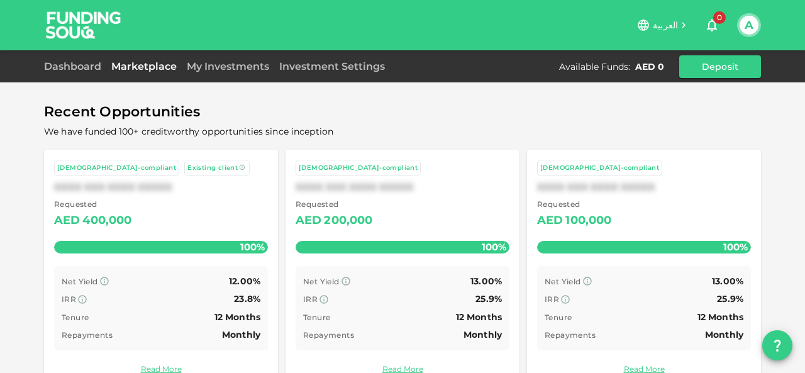
scroll to position [92, 0]
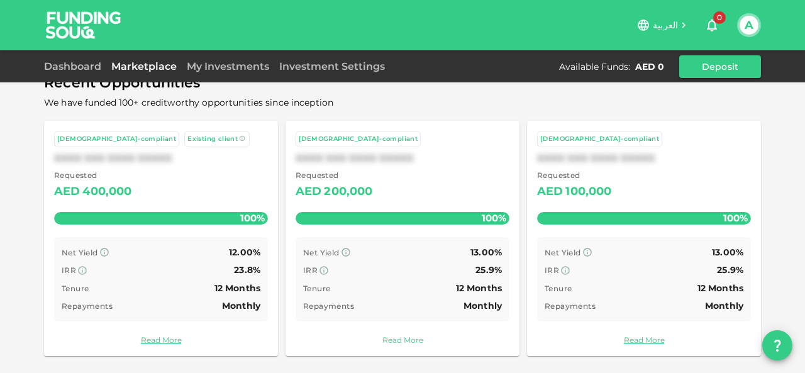
click at [391, 339] on link "Read More" at bounding box center [403, 340] width 214 height 12
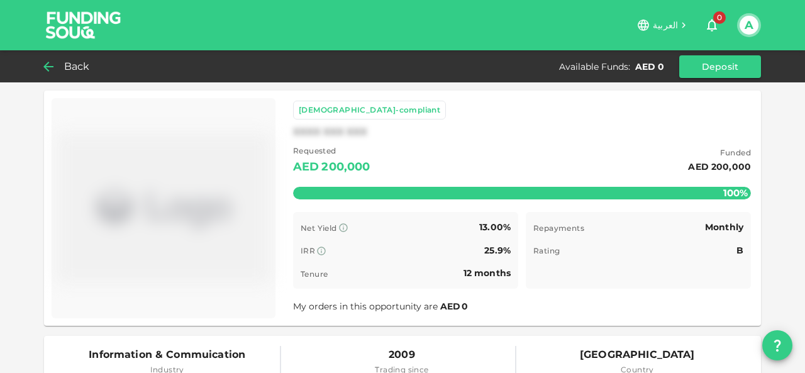
click at [54, 69] on icon at bounding box center [48, 66] width 15 height 15
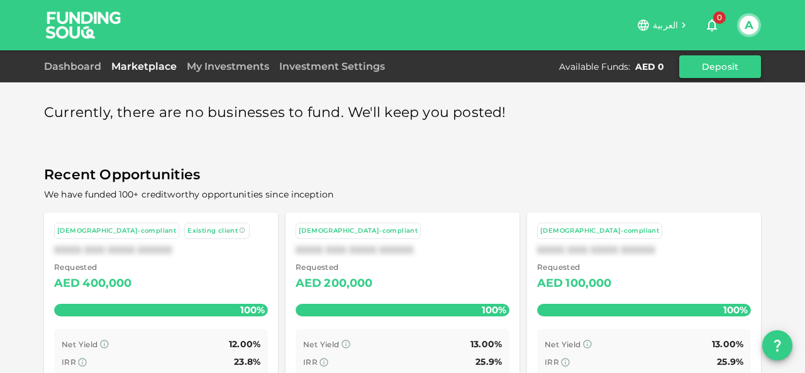
click at [702, 64] on button "Deposit" at bounding box center [720, 66] width 82 height 23
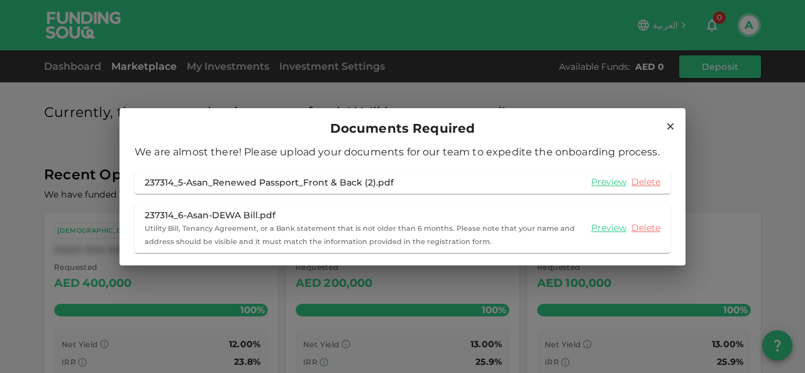
click at [675, 129] on icon at bounding box center [670, 126] width 11 height 11
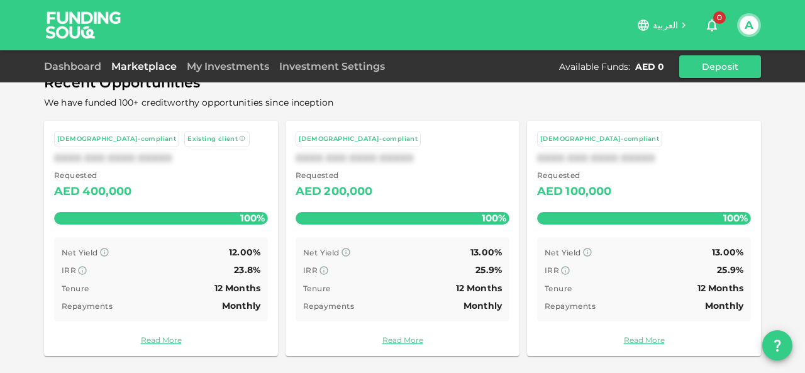
scroll to position [29, 0]
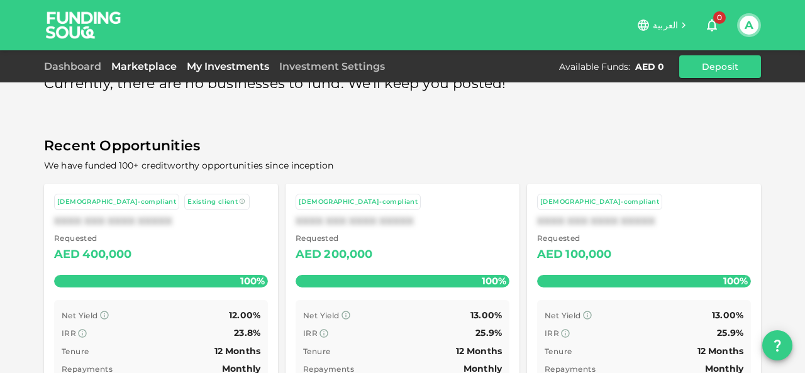
click at [226, 70] on link "My Investments" at bounding box center [228, 66] width 92 height 12
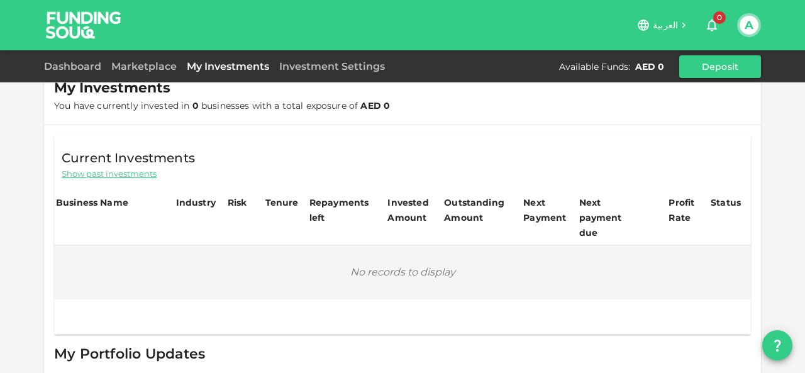
click at [103, 171] on span "Show past investments" at bounding box center [109, 174] width 95 height 12
click at [322, 73] on div "Investment Settings" at bounding box center [332, 66] width 116 height 15
click at [331, 64] on link "Investment Settings" at bounding box center [332, 66] width 116 height 12
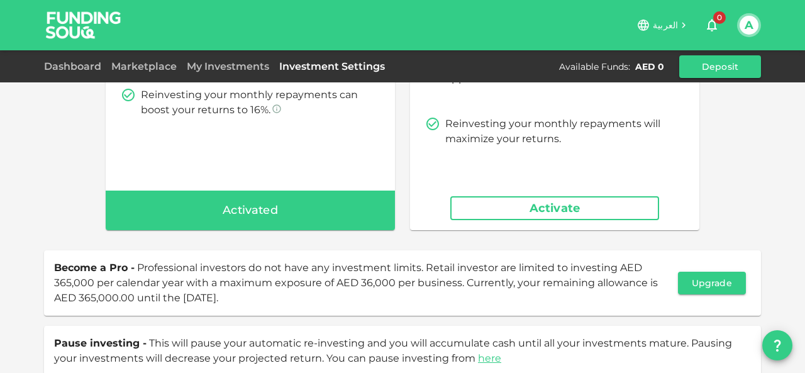
scroll to position [314, 0]
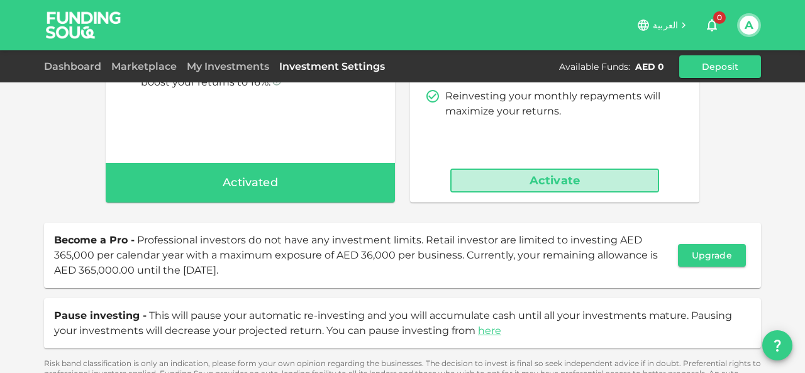
click at [525, 182] on button "Activate" at bounding box center [554, 181] width 209 height 24
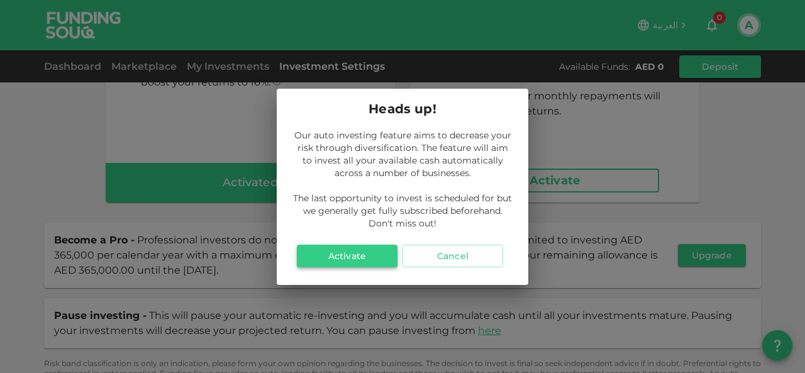
click at [350, 252] on button "Activate" at bounding box center [347, 256] width 101 height 23
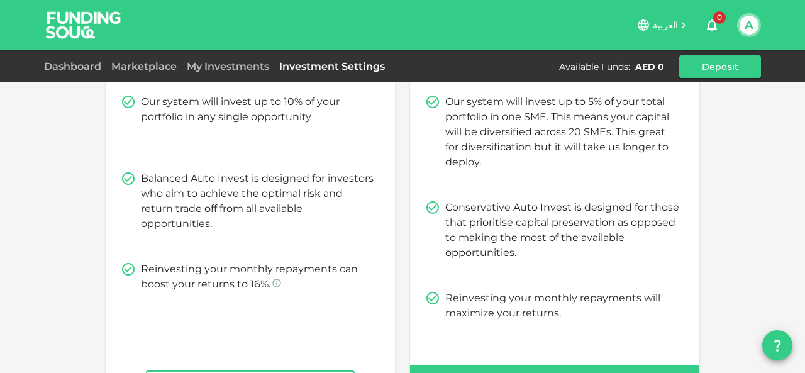
scroll to position [252, 0]
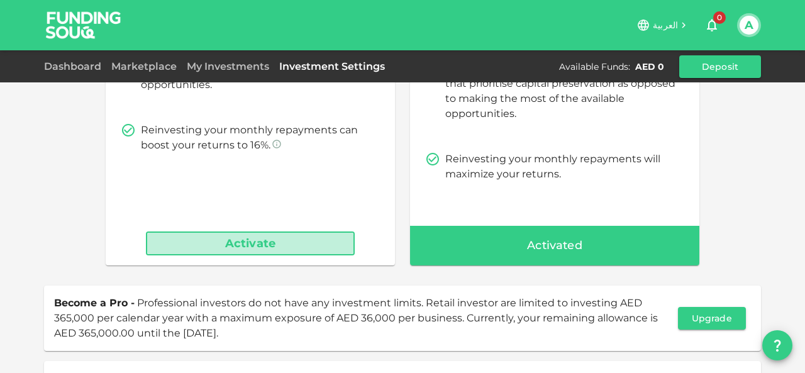
click at [306, 243] on button "Activate" at bounding box center [250, 243] width 209 height 24
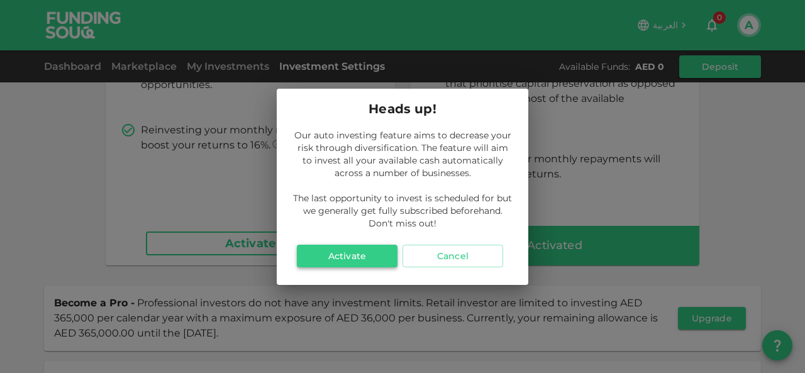
click at [333, 254] on button "Activate" at bounding box center [347, 256] width 101 height 23
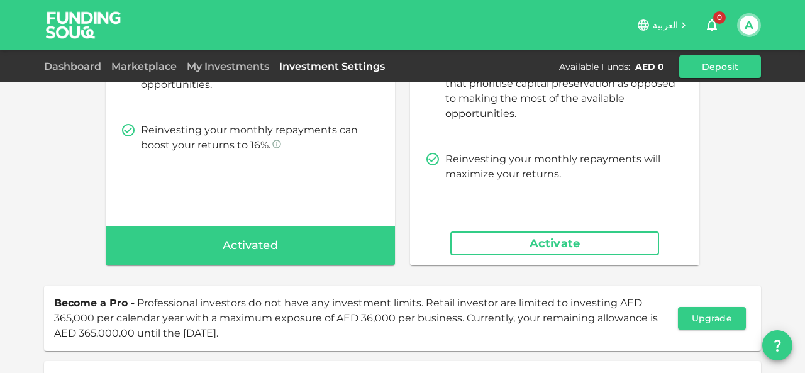
click at [526, 250] on button "Activate" at bounding box center [554, 243] width 209 height 24
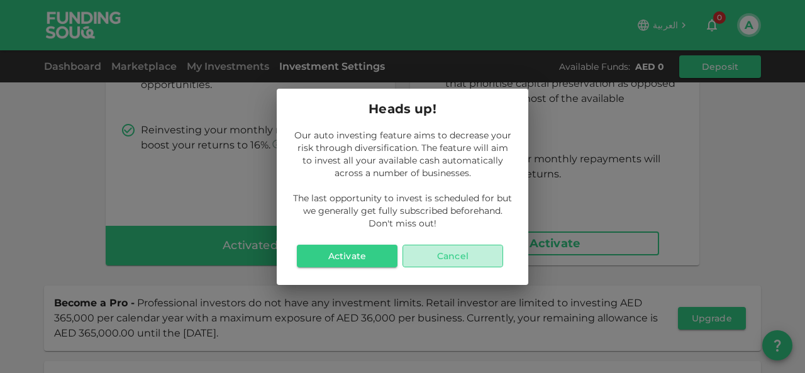
click at [468, 247] on button "Cancel" at bounding box center [452, 256] width 101 height 23
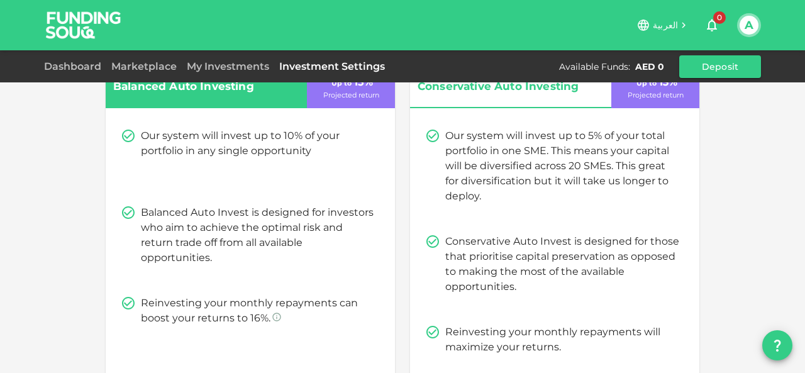
scroll to position [0, 0]
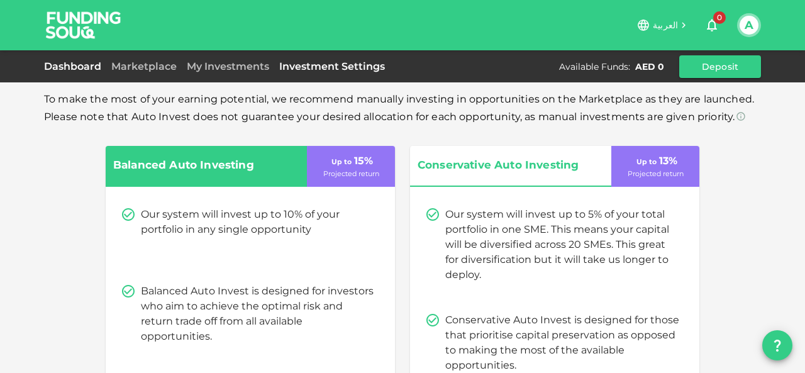
click at [65, 69] on link "Dashboard" at bounding box center [75, 66] width 62 height 12
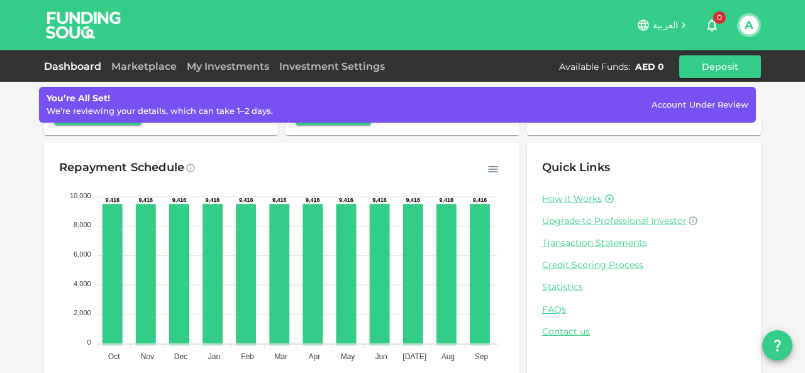
scroll to position [189, 0]
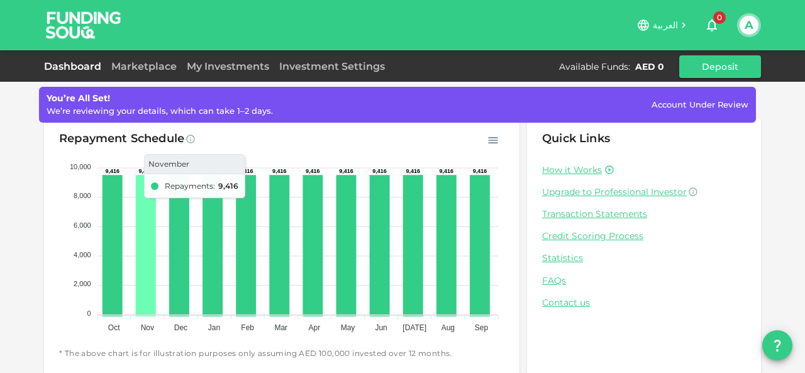
click at [138, 204] on icon at bounding box center [145, 245] width 17 height 138
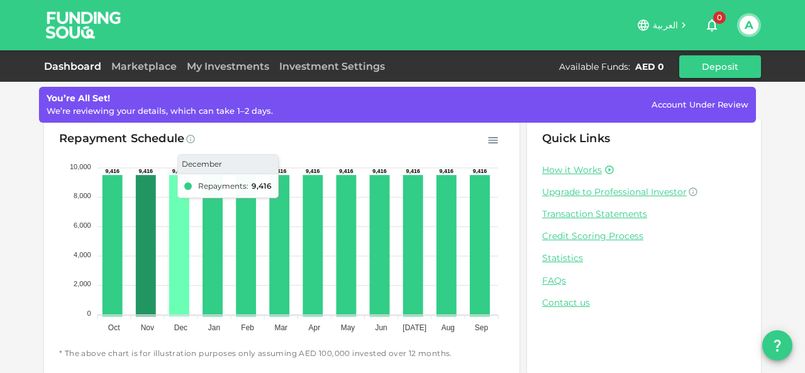
click at [175, 208] on icon at bounding box center [178, 245] width 17 height 138
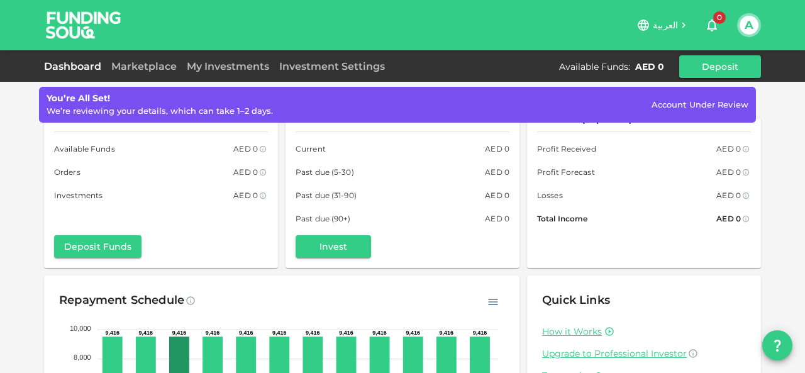
scroll to position [0, 0]
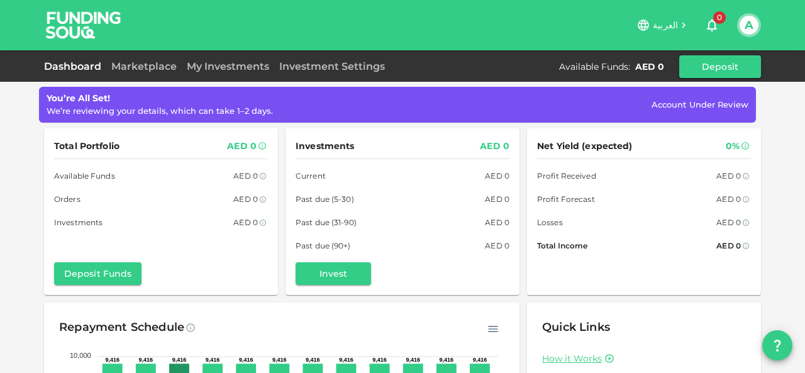
click at [140, 75] on div "Dashboard Marketplace My Investments Investment Settings Available Funds : AED …" at bounding box center [402, 66] width 717 height 23
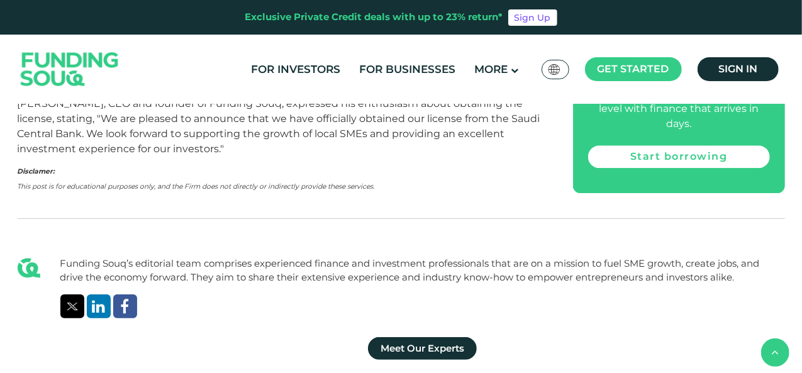
scroll to position [1509, 0]
